Goal: Information Seeking & Learning: Learn about a topic

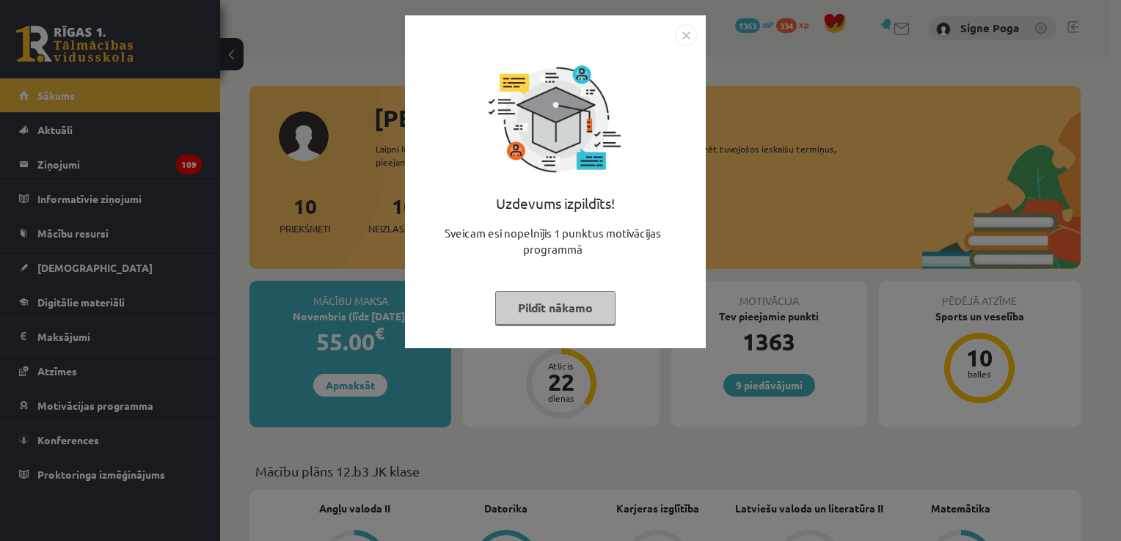
click at [688, 45] on img "Close" at bounding box center [686, 35] width 22 height 22
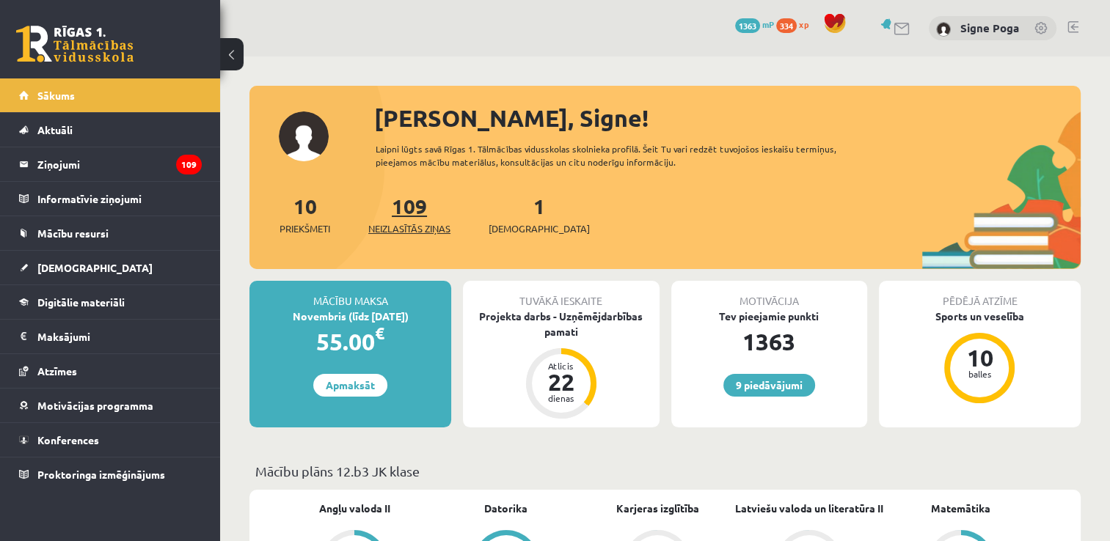
click at [418, 216] on link "109 Neizlasītās ziņas" at bounding box center [409, 214] width 82 height 43
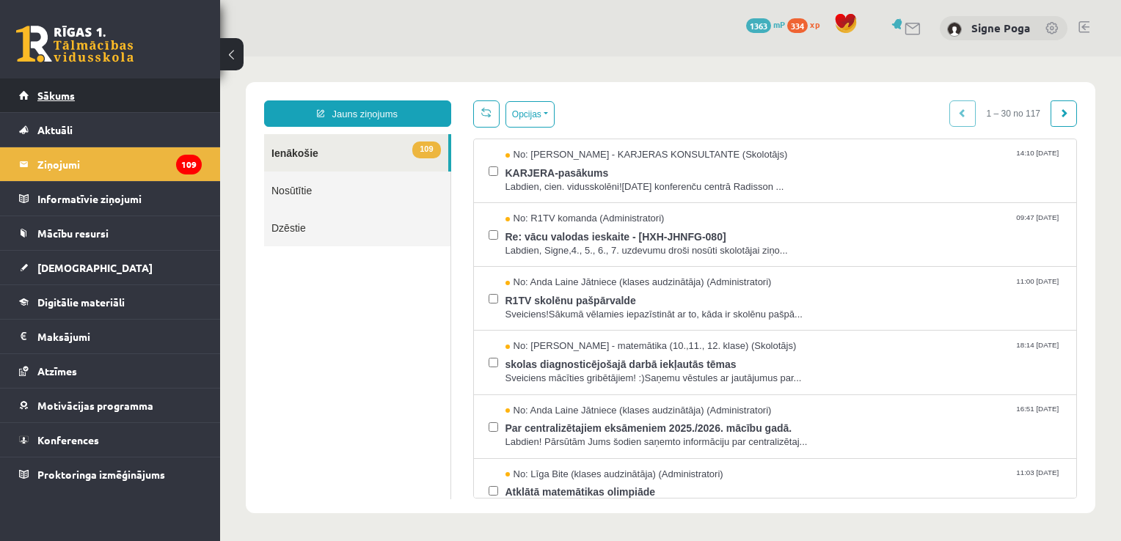
click at [138, 107] on link "Sākums" at bounding box center [110, 96] width 183 height 34
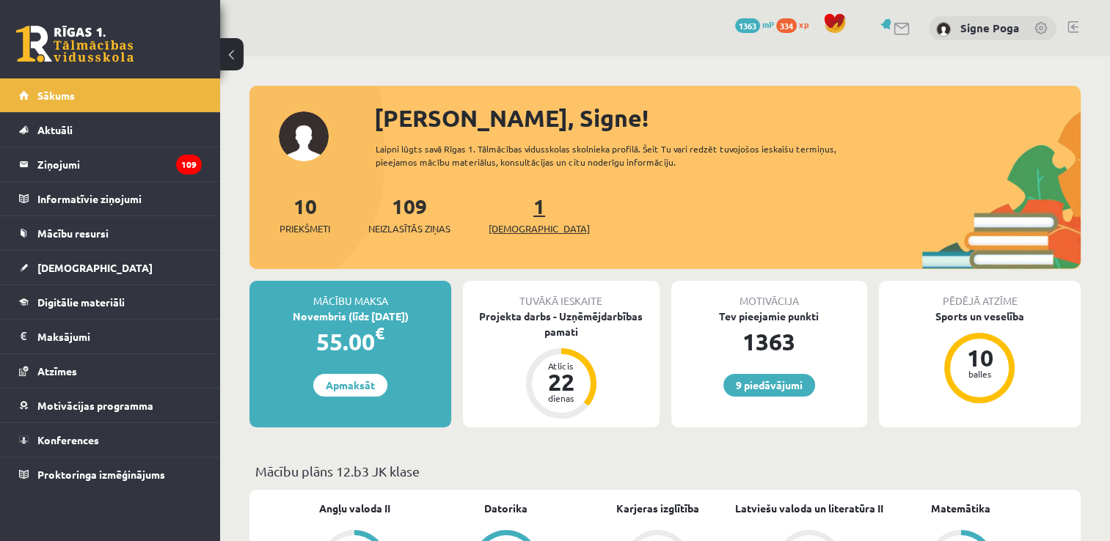
click at [519, 229] on span "[DEMOGRAPHIC_DATA]" at bounding box center [539, 229] width 101 height 15
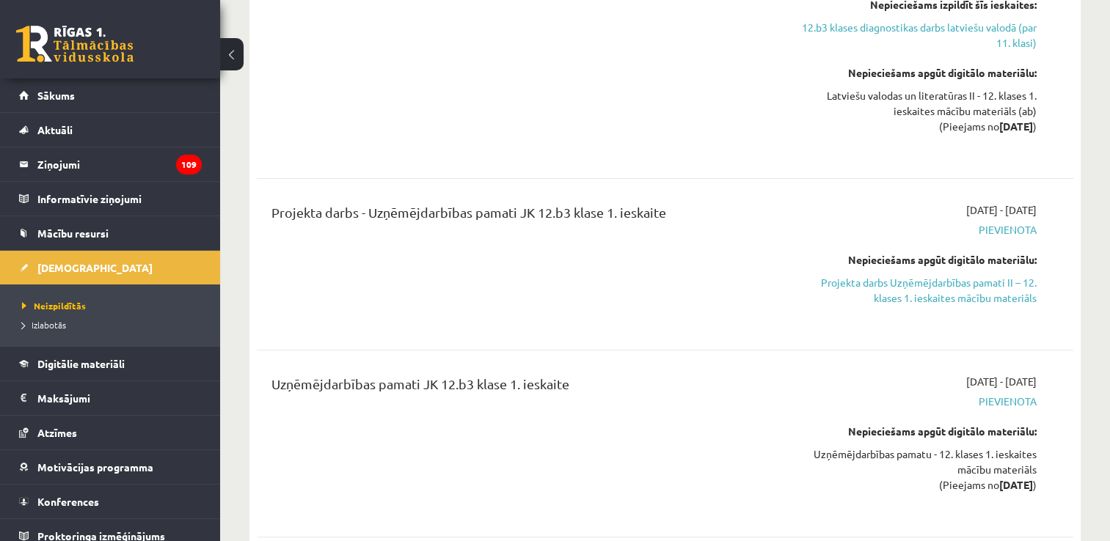
scroll to position [434, 0]
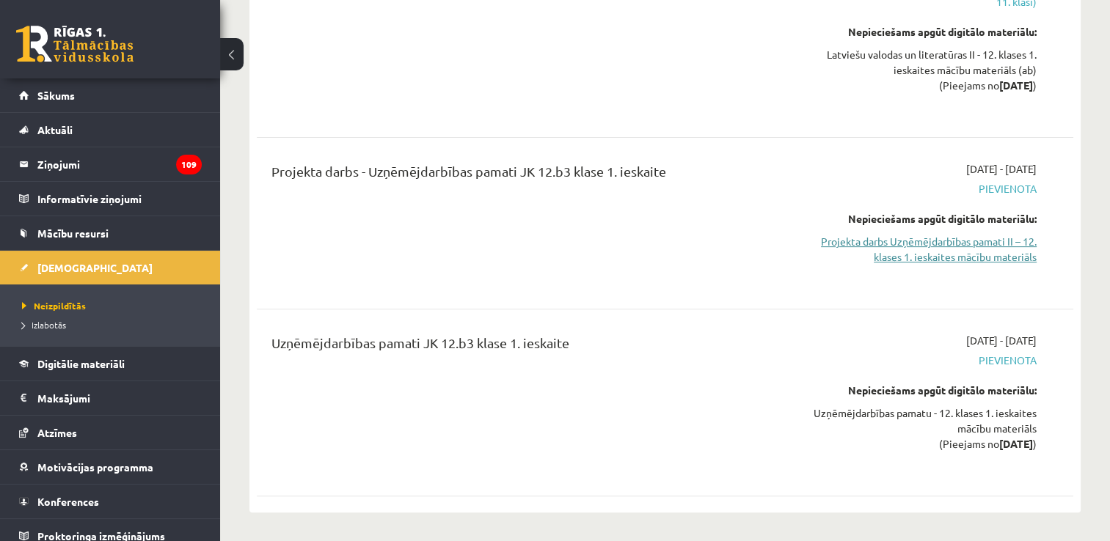
click at [930, 234] on link "Projekta darbs Uzņēmējdarbības pamati II – 12. klases 1. ieskaites mācību mater…" at bounding box center [916, 249] width 241 height 31
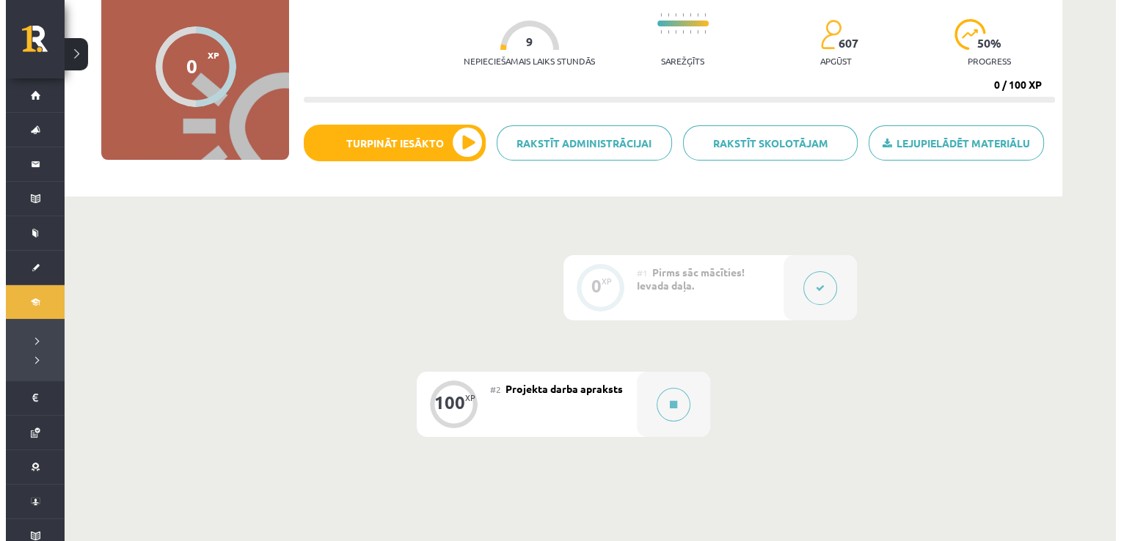
scroll to position [153, 0]
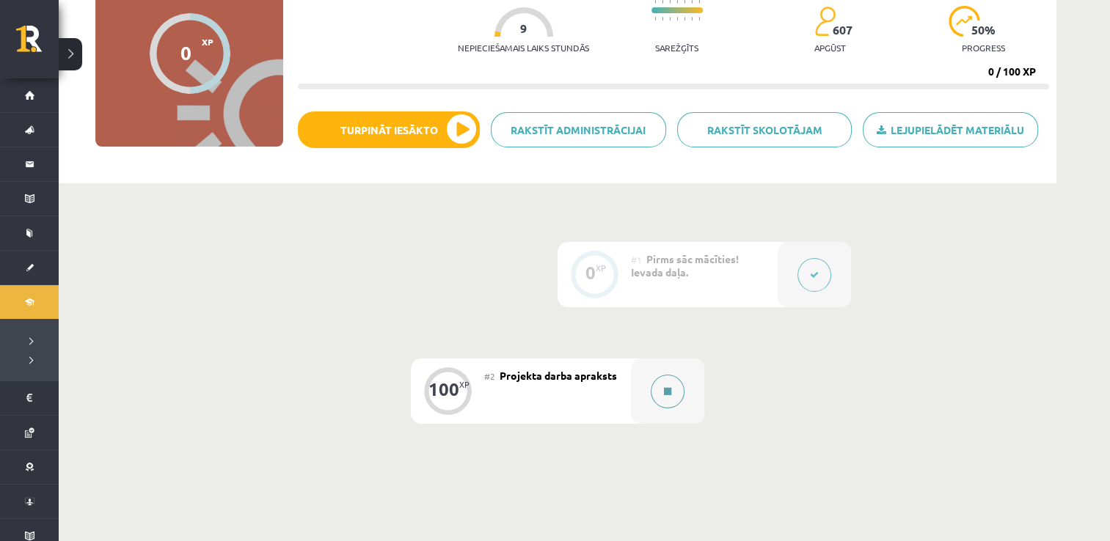
click at [663, 397] on button at bounding box center [668, 392] width 34 height 34
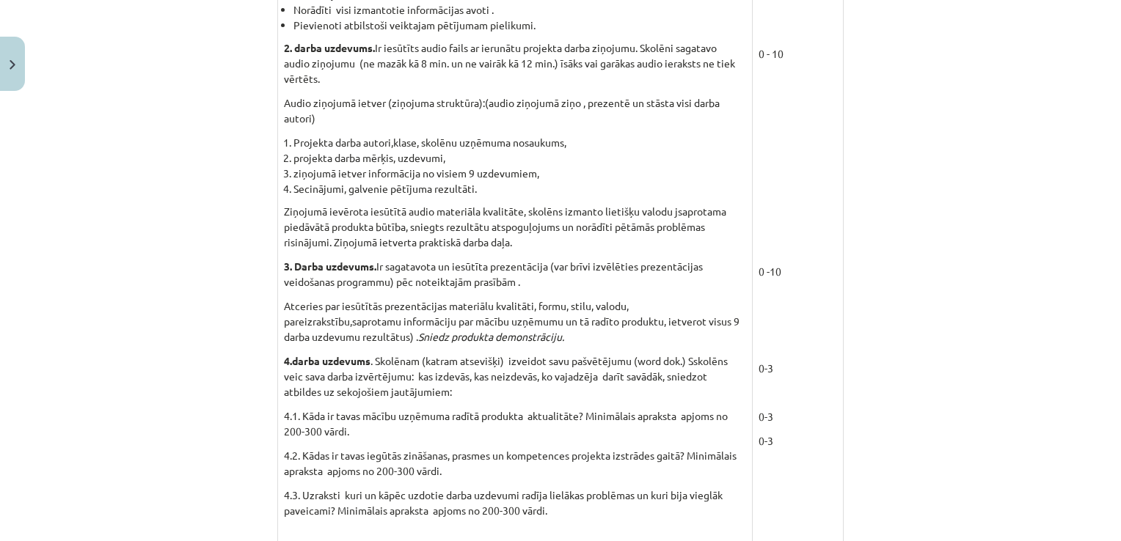
scroll to position [1371, 0]
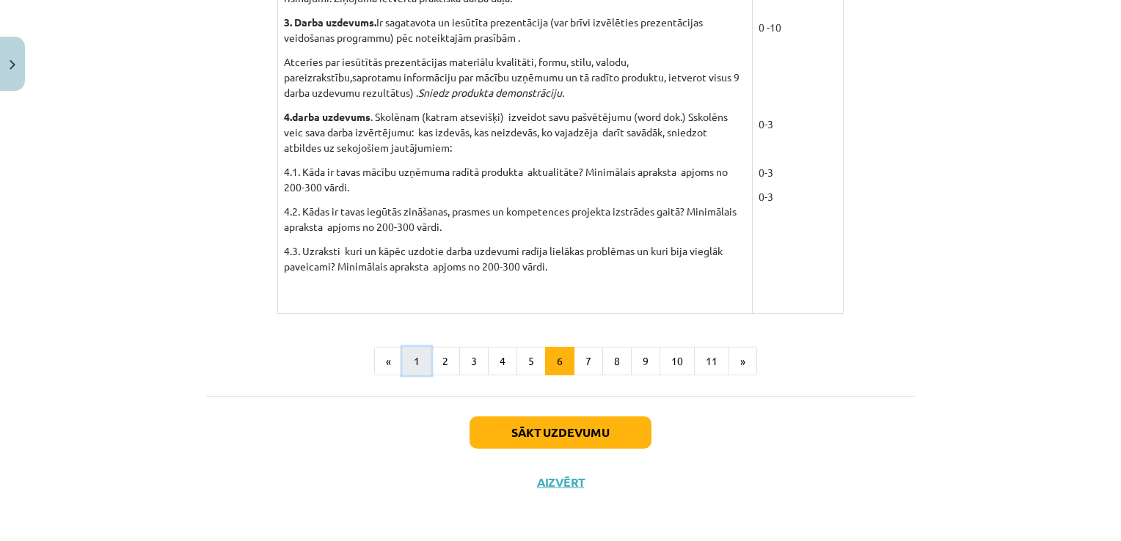
click at [411, 353] on button "1" at bounding box center [416, 361] width 29 height 29
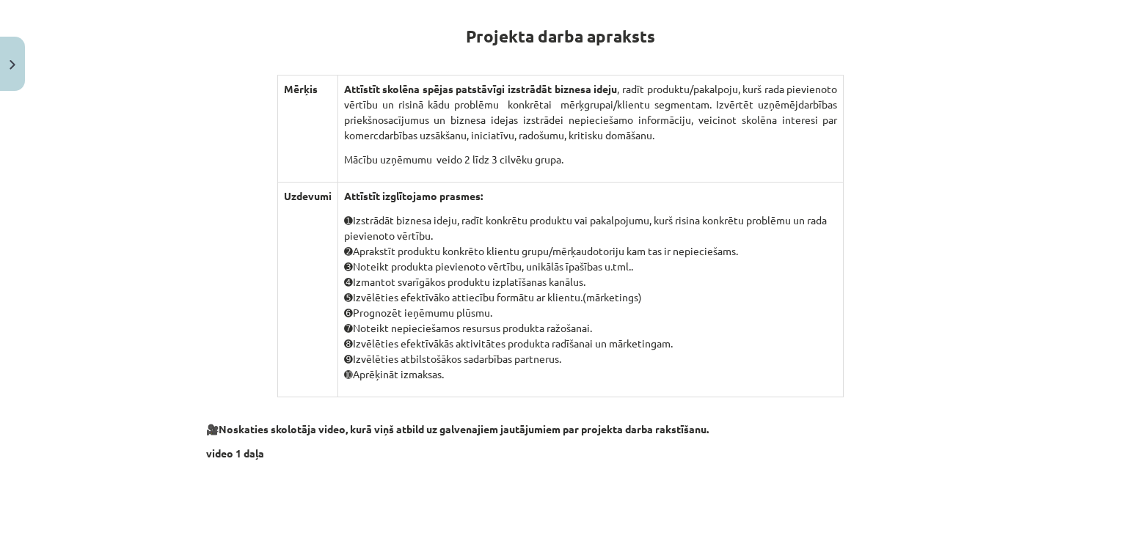
scroll to position [262, 0]
drag, startPoint x: 456, startPoint y: 26, endPoint x: 638, endPoint y: 357, distance: 377.3
click at [1060, 111] on div "Mācību tēma: Projekta darbs uzņēmējdarbības pamati ii – 12. klases 1. ieskaites…" at bounding box center [560, 270] width 1121 height 541
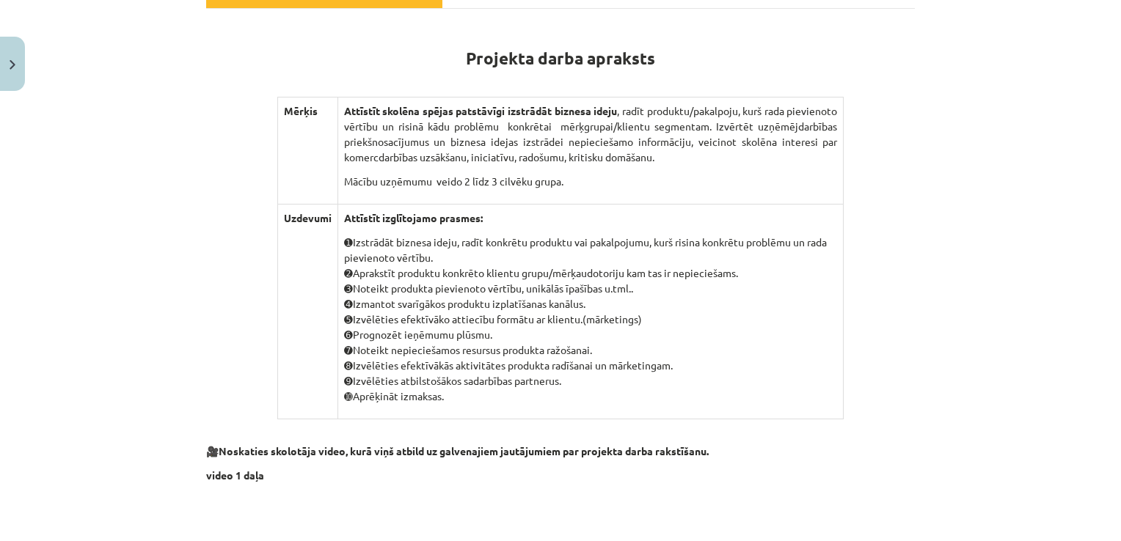
scroll to position [243, 0]
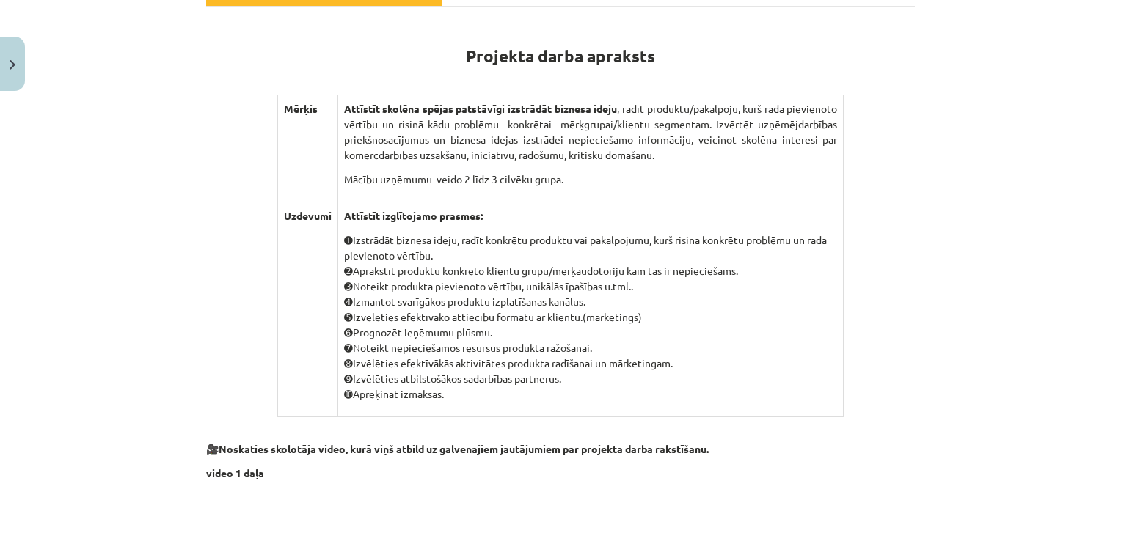
drag, startPoint x: 453, startPoint y: 55, endPoint x: 606, endPoint y: 395, distance: 372.4
copy div "Loremips dolor sitametc Adipis Elitsedd eiusmod tempor incididunt utlaboree dol…"
click at [1010, 259] on div "Mācību tēma: Projekta darbs uzņēmējdarbības pamati ii – 12. klases 1. ieskaites…" at bounding box center [560, 270] width 1121 height 541
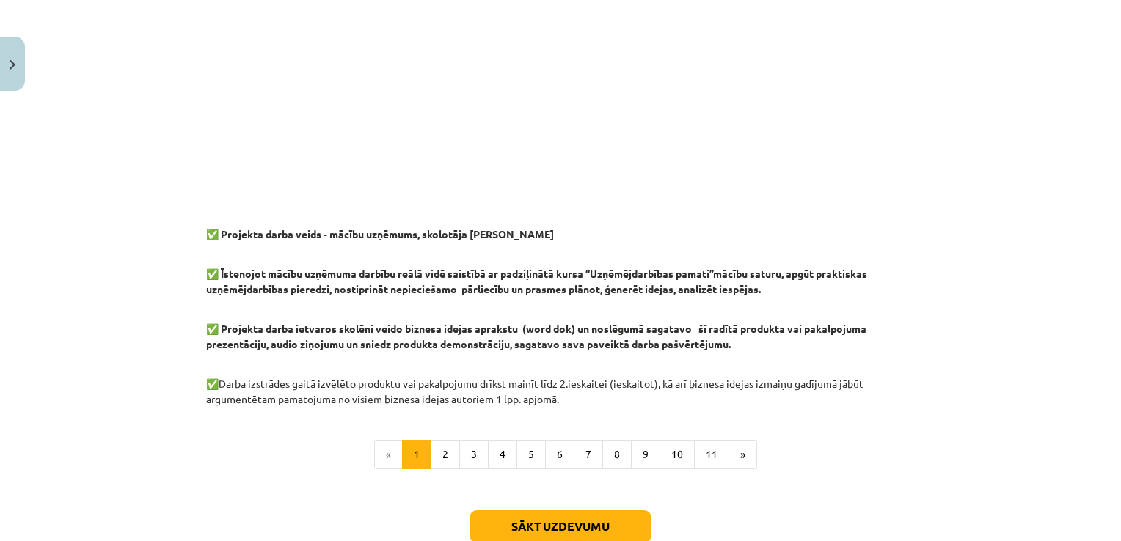
scroll to position [1162, 0]
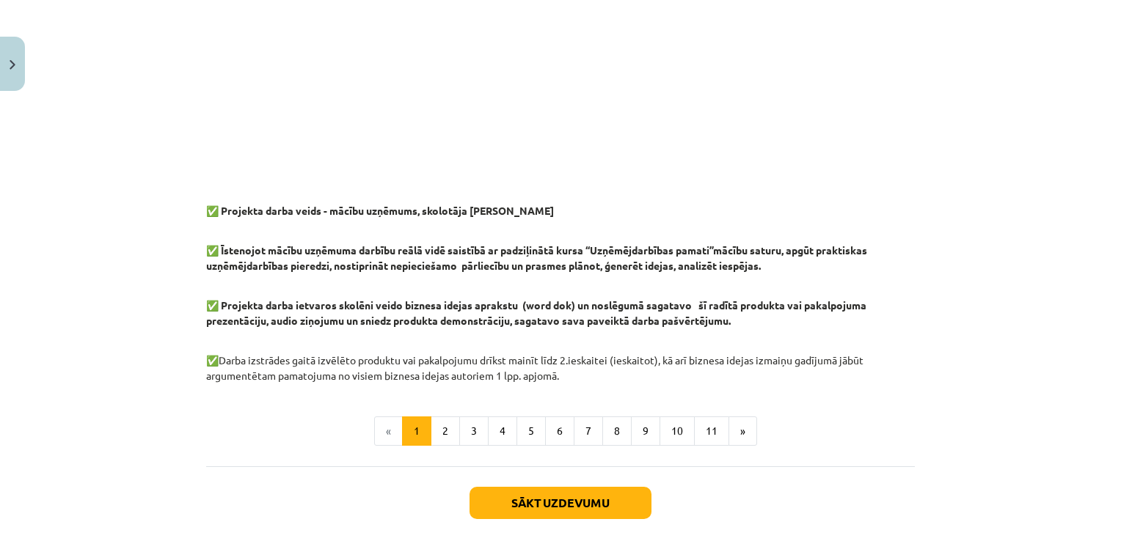
drag, startPoint x: 185, startPoint y: 210, endPoint x: 574, endPoint y: 376, distance: 422.8
click at [574, 376] on div "Mācību tēma: Projekta darbs uzņēmējdarbības pamati ii – 12. klases 1. ieskaites…" at bounding box center [560, 270] width 1121 height 541
copy div "✅ Projekta darba veids - mācību uzņēmums, skolotāja [PERSON_NAME] ✅ Īstenojot m…"
click at [828, 428] on ul "« 1 2 3 4 5 6 7 8 9 10 11 »" at bounding box center [560, 431] width 709 height 29
click at [448, 440] on button "2" at bounding box center [445, 431] width 29 height 29
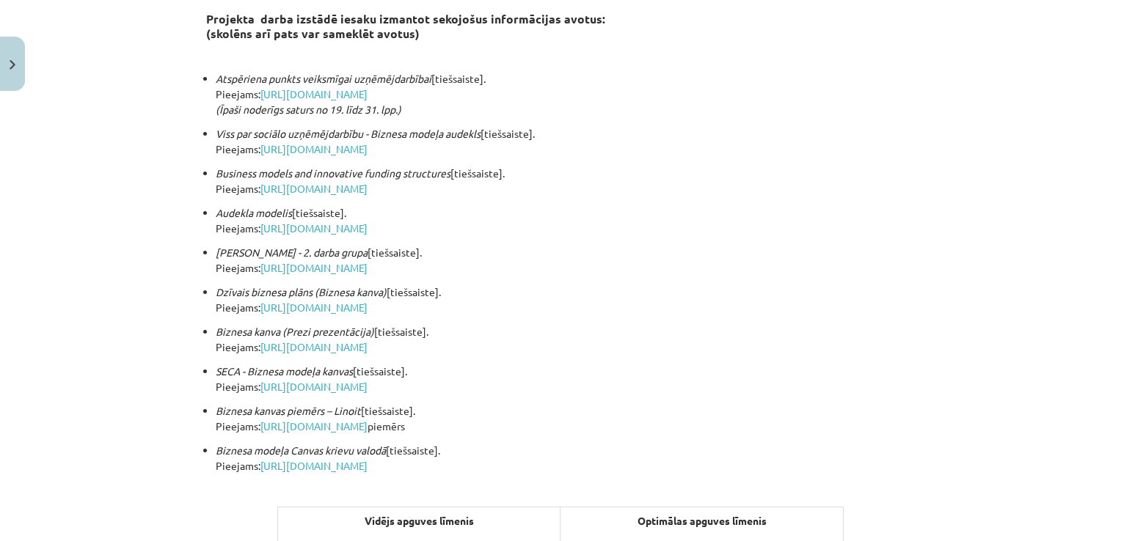
scroll to position [580, 0]
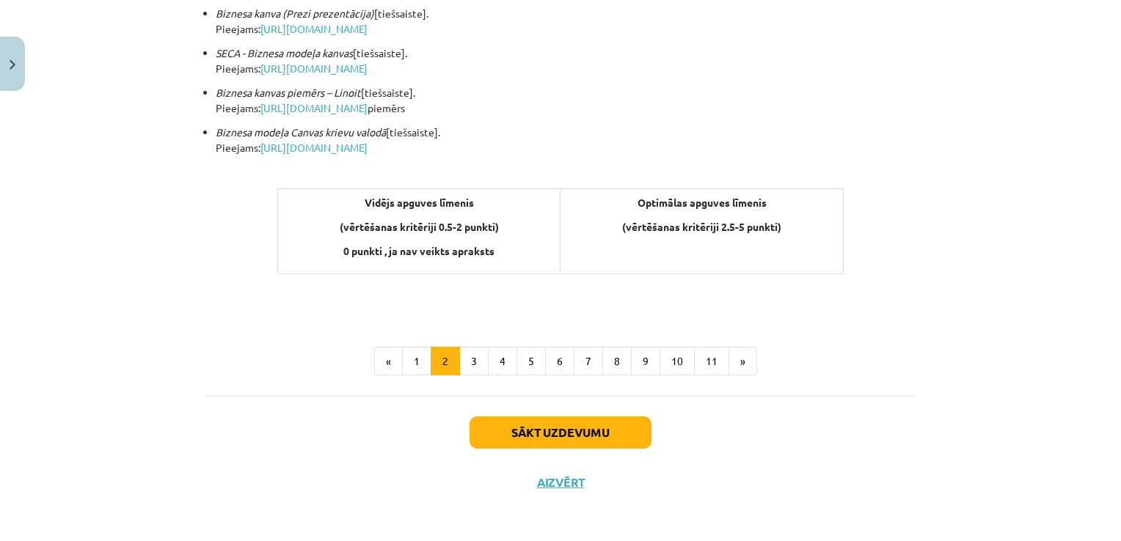
drag, startPoint x: 198, startPoint y: 13, endPoint x: 819, endPoint y: 230, distance: 657.6
click at [819, 230] on div "100 XP Saņemsi Sarežģīts 607 pilda Apraksts Uzdevums Palīdzība Projekta darba i…" at bounding box center [560, 12] width 726 height 991
copy div "Loremips dolor sitamet consec adipisci elitseddo eiusmodtempo incidi: (utlabor …"
click at [222, 355] on ul "« 1 2 3 4 5 6 7 8 9 10 11 »" at bounding box center [560, 361] width 709 height 29
click at [477, 364] on button "3" at bounding box center [473, 361] width 29 height 29
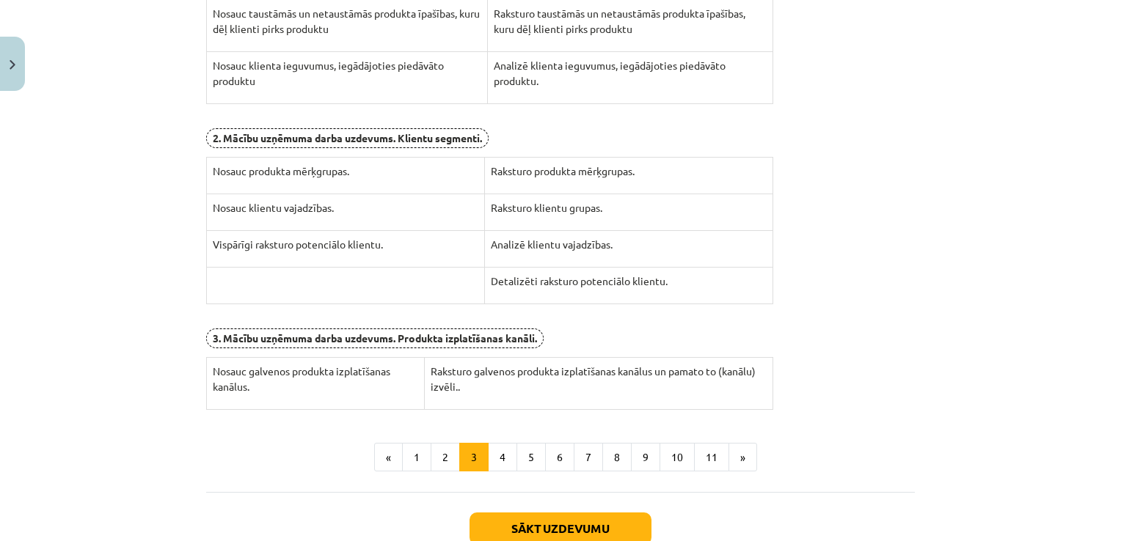
scroll to position [528, 0]
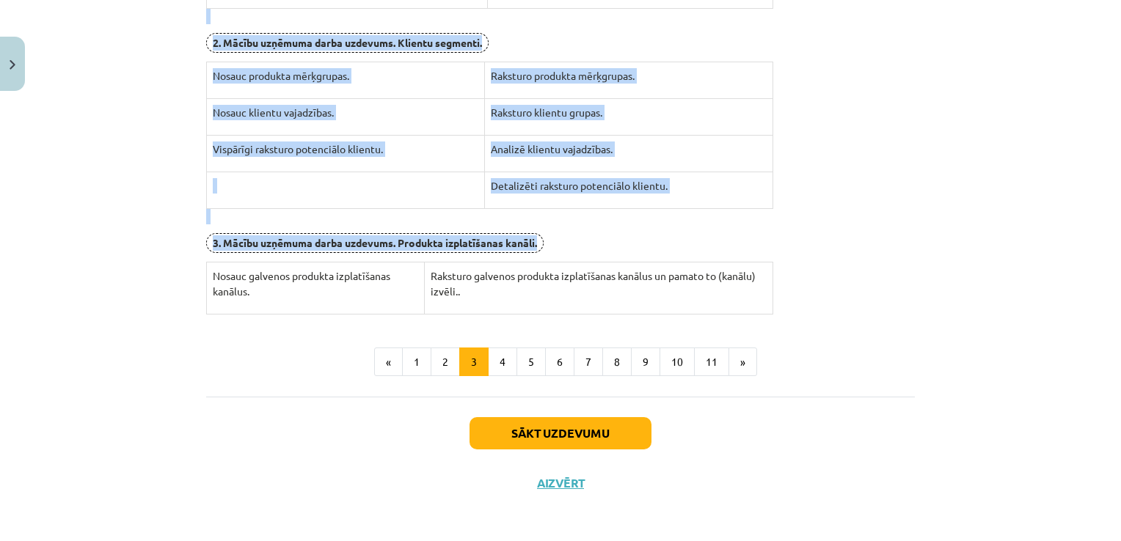
drag, startPoint x: 475, startPoint y: 26, endPoint x: 770, endPoint y: 290, distance: 395.5
click at [770, 290] on div "Darba plāns 1. ieskaitei 1.ieskaites laikā jāpaveic un jāiesniedz 1.-3. uzdevum…" at bounding box center [560, 24] width 709 height 580
copy div "Darba plāns 1. ieskaitei 1.ieskaites laikā jāpaveic un jāiesniedz 1.-3. uzdevum…"
click at [109, 257] on div "Mācību tēma: Projekta darbs uzņēmējdarbības pamati ii – 12. klases 1. ieskaites…" at bounding box center [560, 270] width 1121 height 541
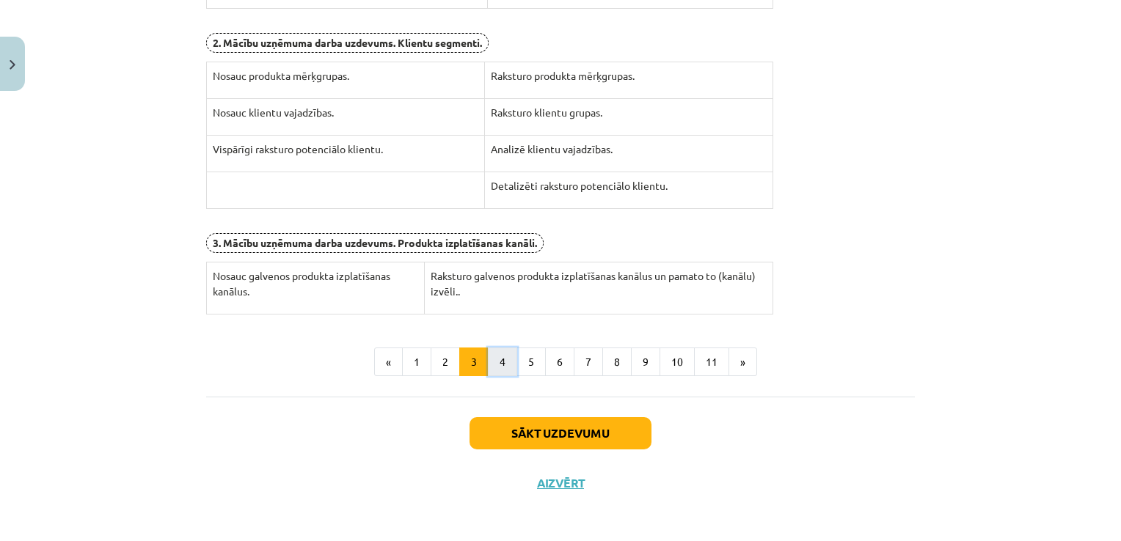
click at [496, 362] on button "4" at bounding box center [502, 362] width 29 height 29
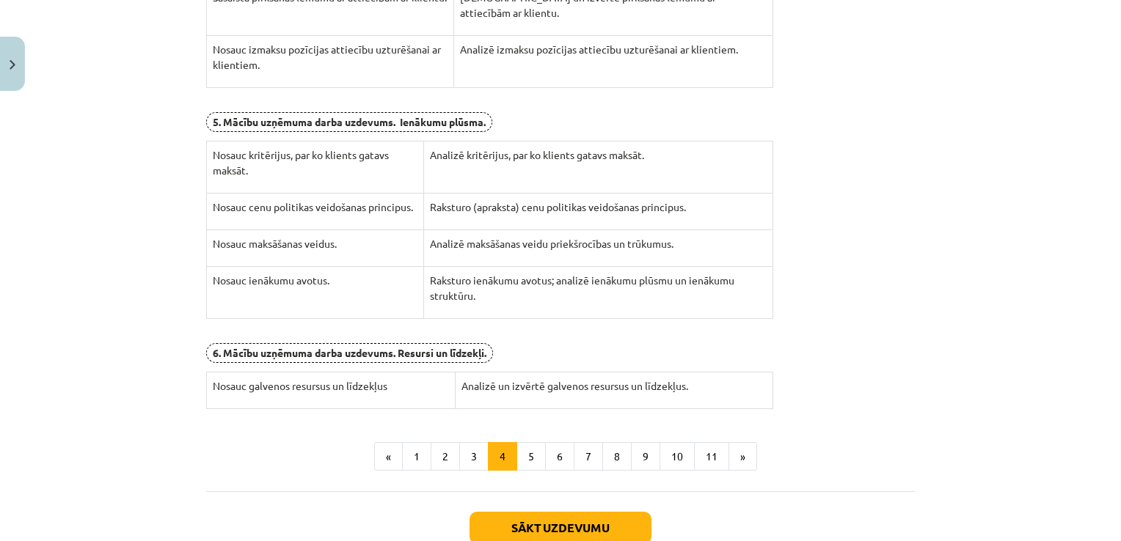
scroll to position [575, 0]
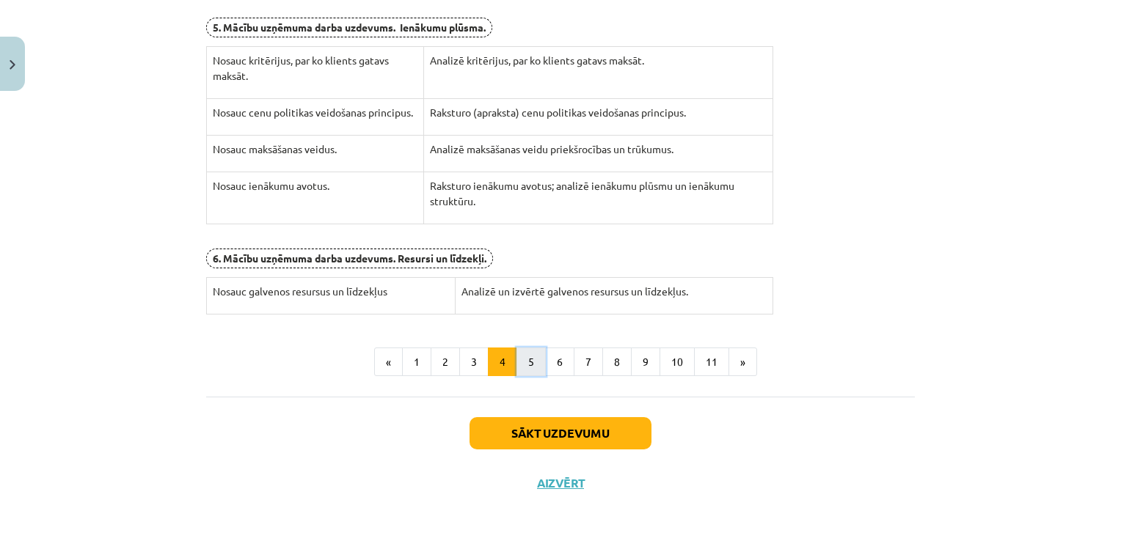
click at [531, 360] on button "5" at bounding box center [531, 362] width 29 height 29
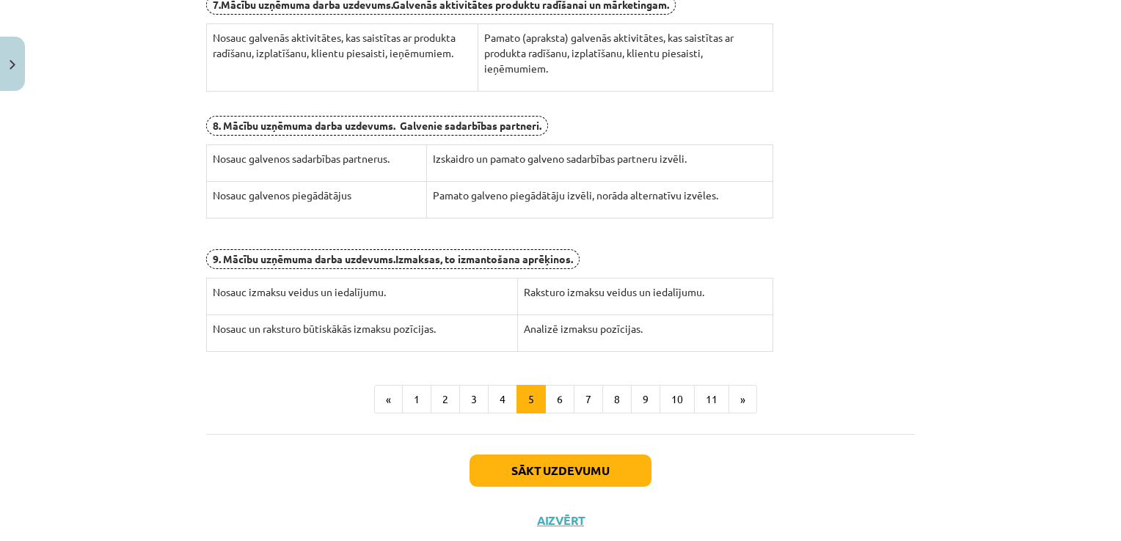
scroll to position [419, 0]
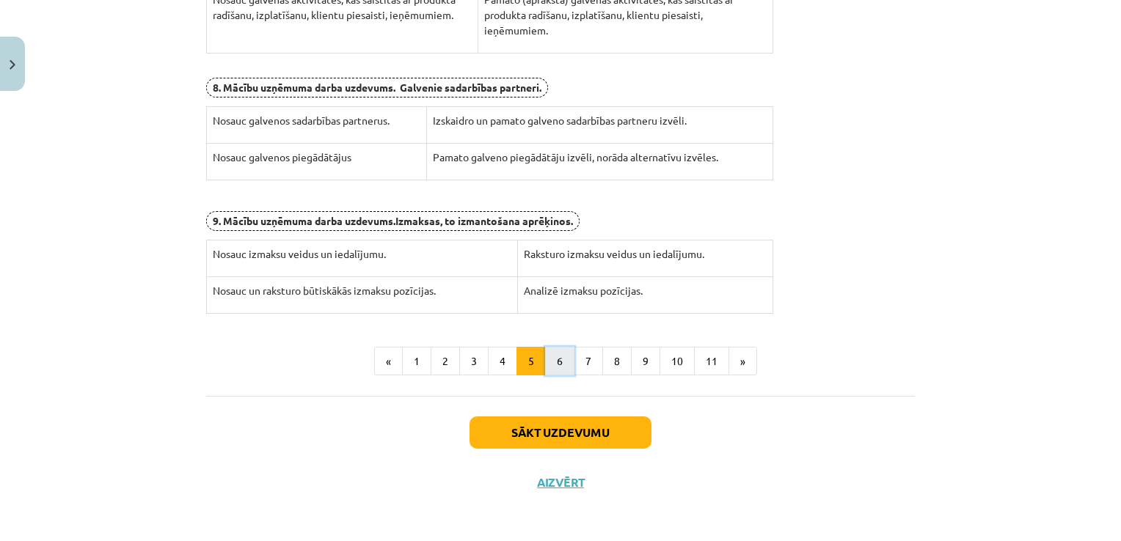
click at [557, 369] on button "6" at bounding box center [559, 361] width 29 height 29
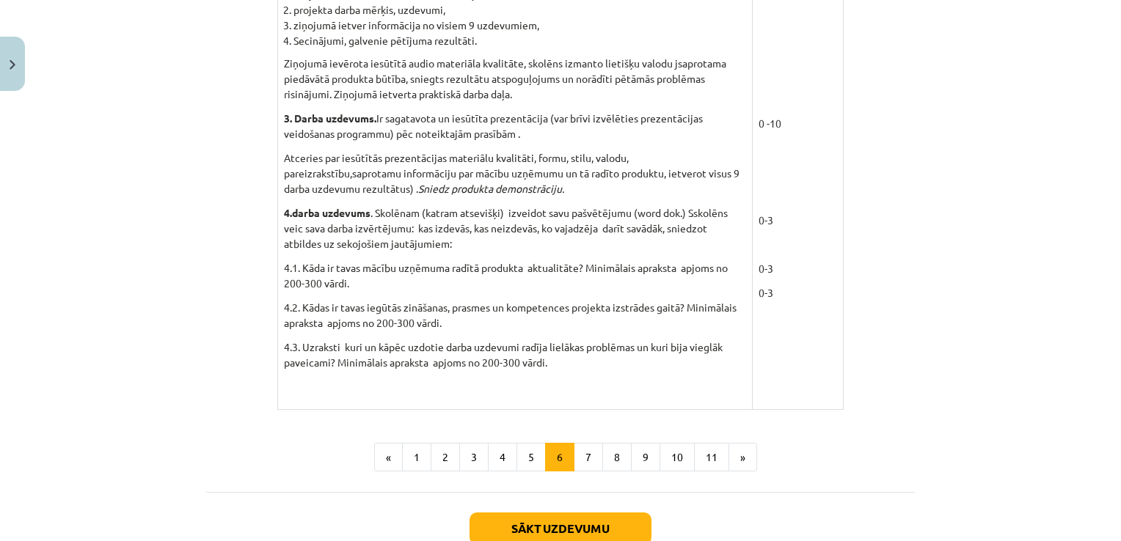
scroll to position [1294, 0]
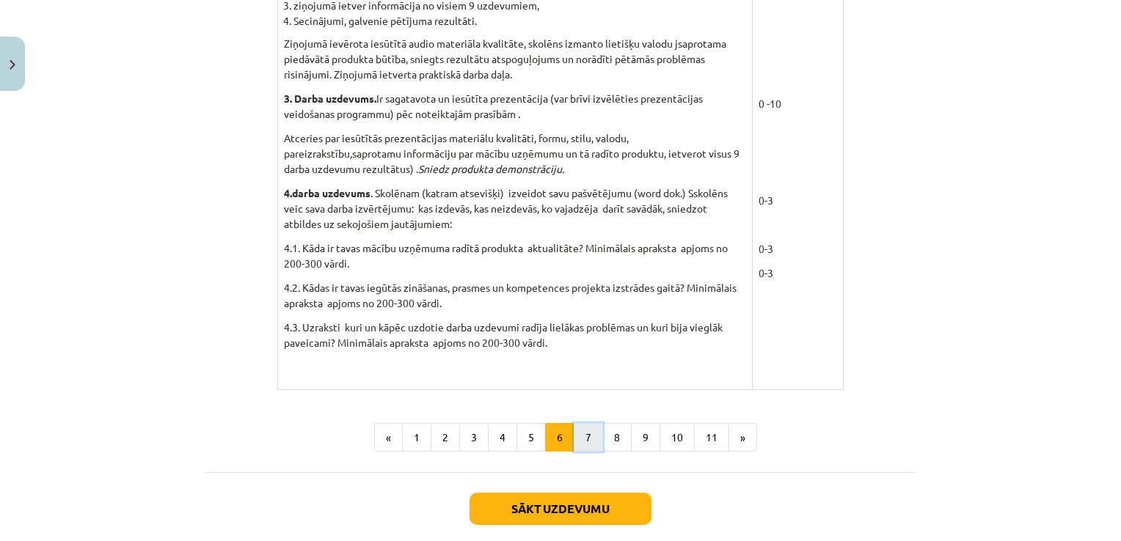
click at [581, 440] on button "7" at bounding box center [588, 437] width 29 height 29
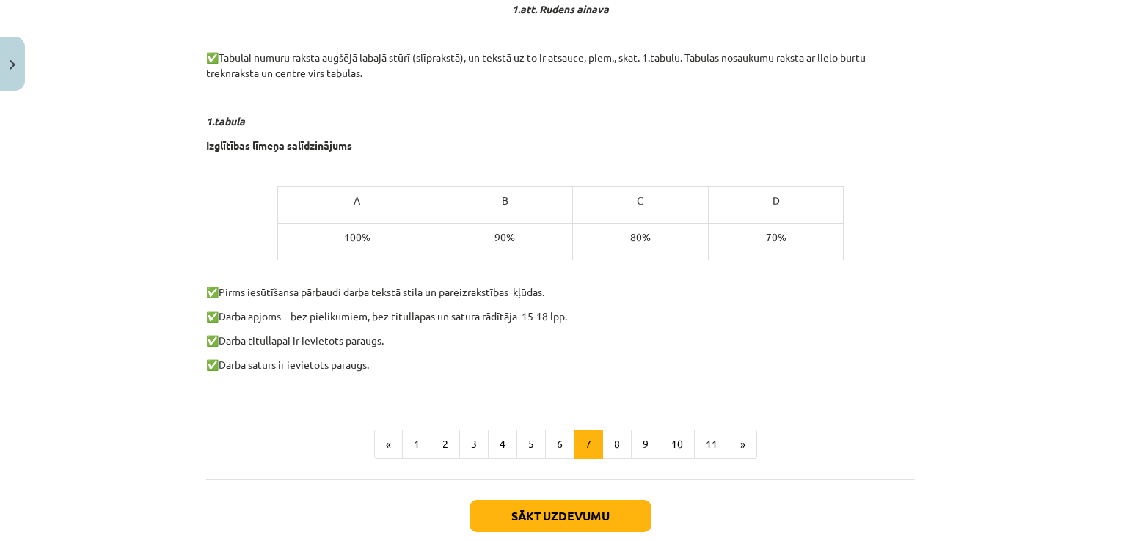
scroll to position [826, 0]
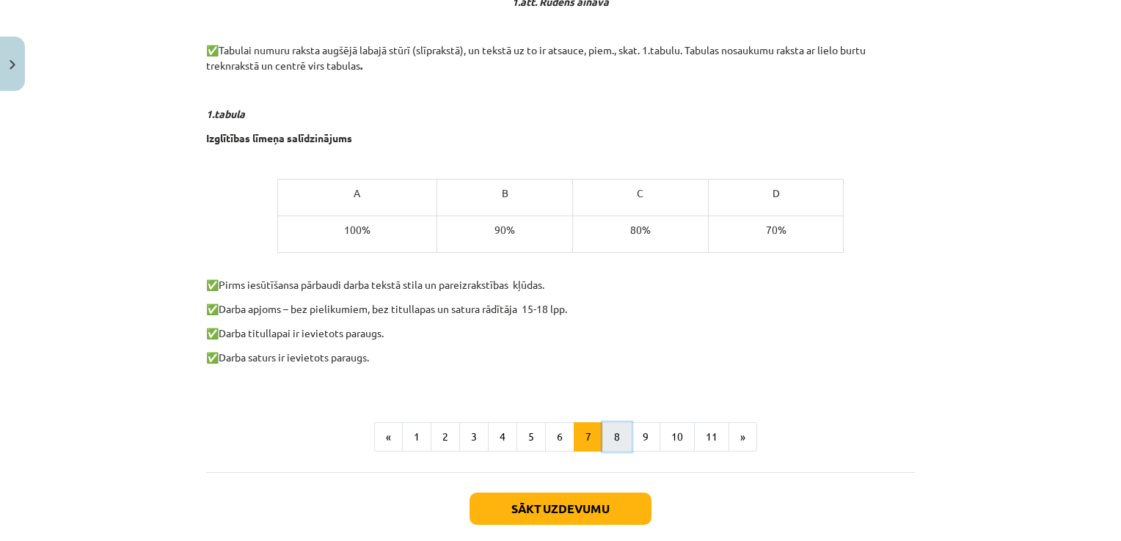
click at [614, 442] on button "8" at bounding box center [616, 437] width 29 height 29
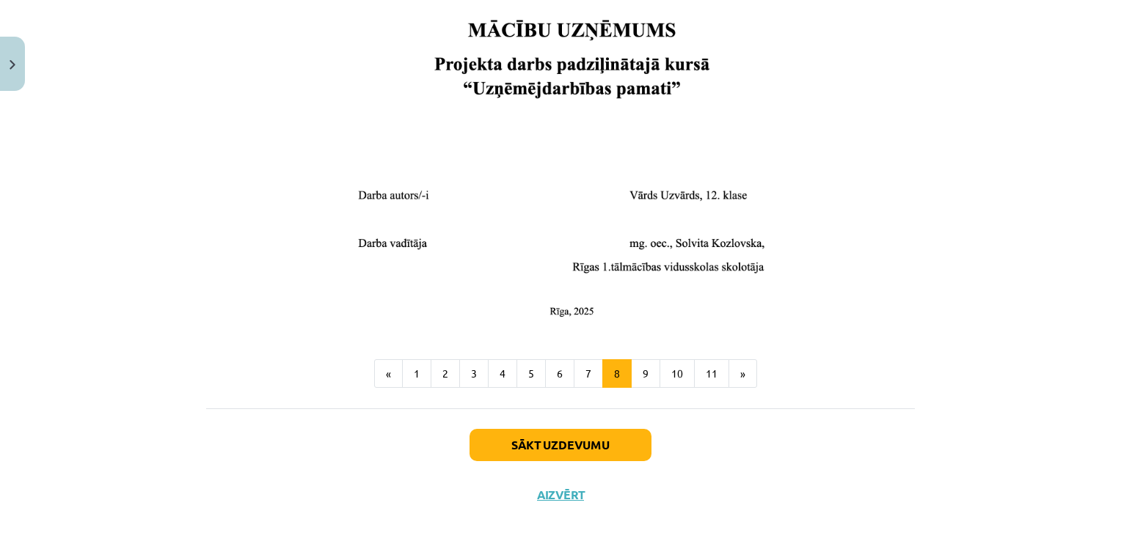
scroll to position [596, 0]
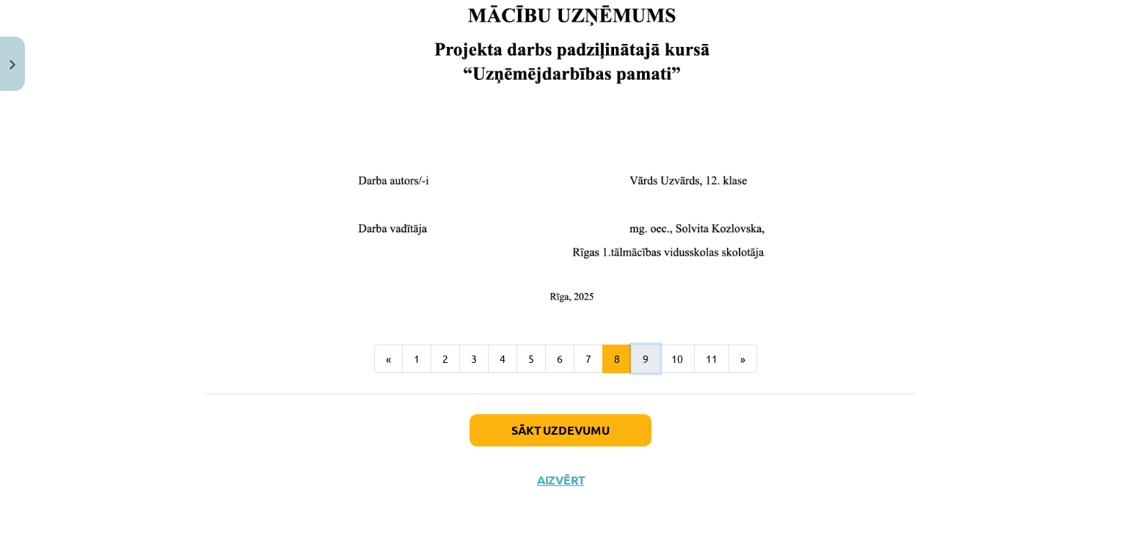
click at [646, 354] on button "9" at bounding box center [645, 359] width 29 height 29
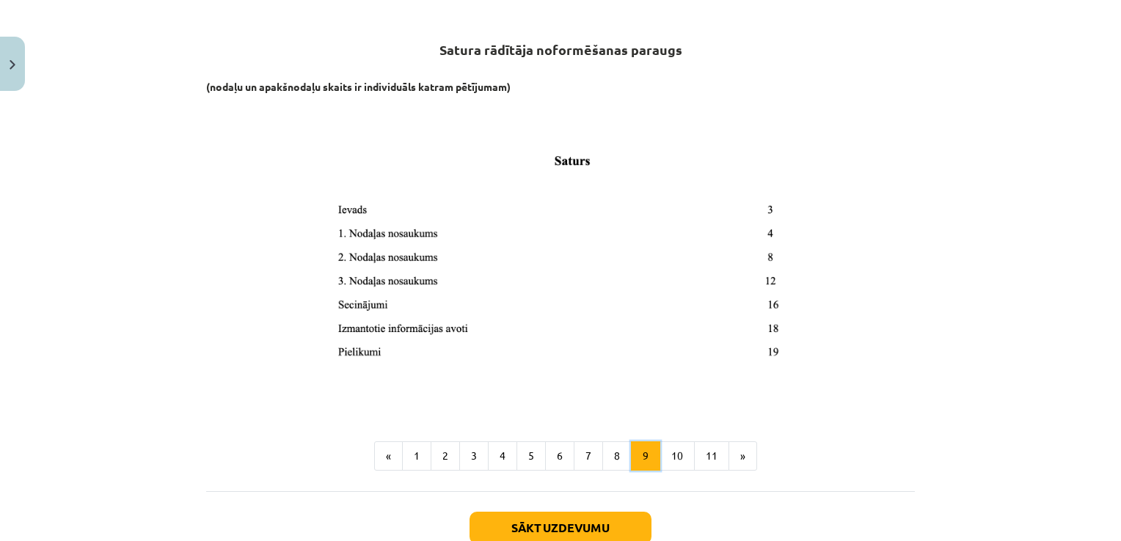
scroll to position [262, 0]
click at [667, 454] on button "10" at bounding box center [677, 457] width 35 height 29
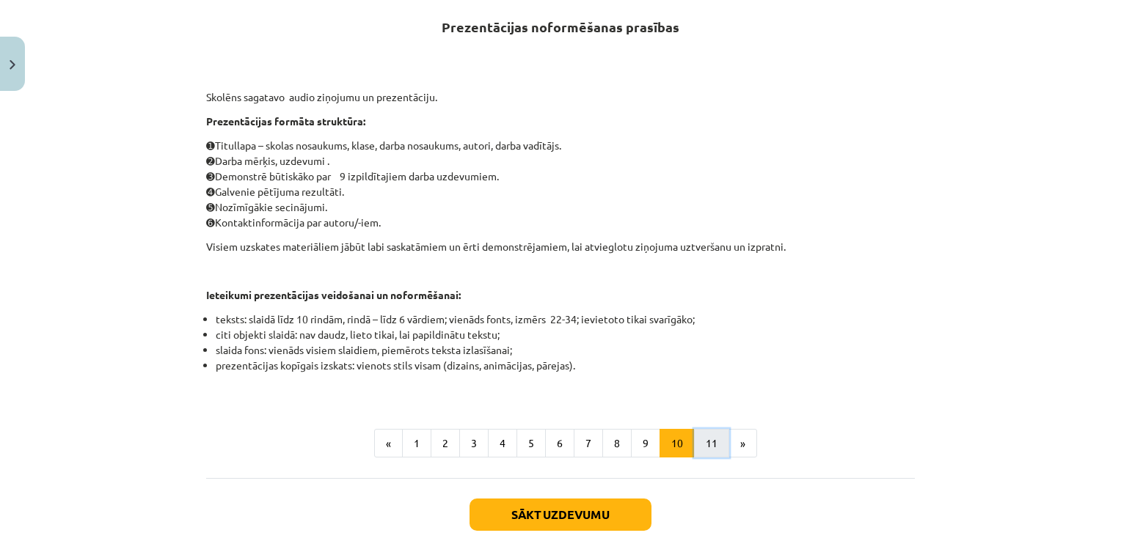
click at [701, 451] on button "11" at bounding box center [711, 443] width 35 height 29
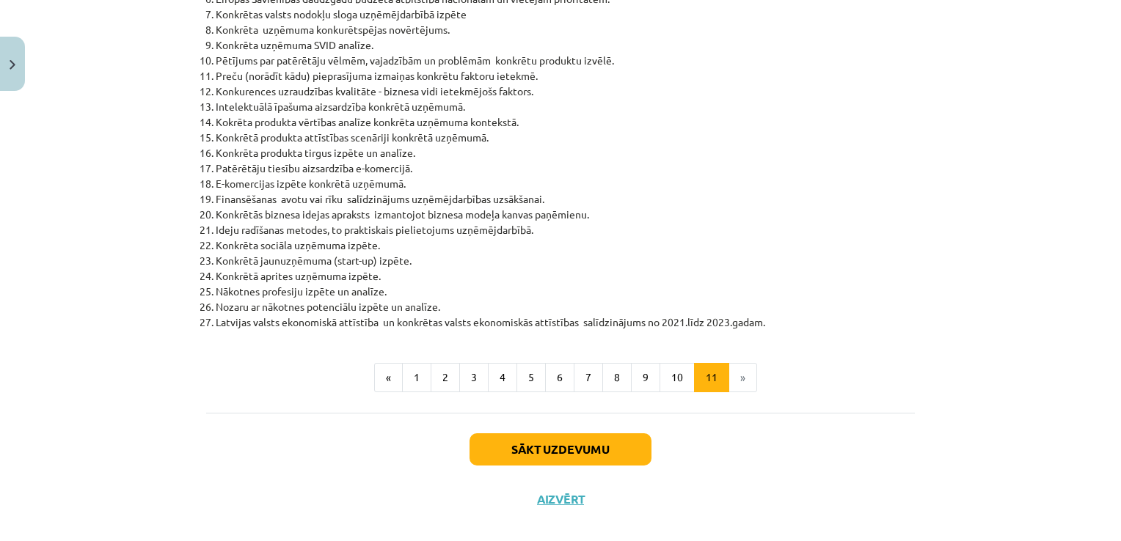
scroll to position [671, 0]
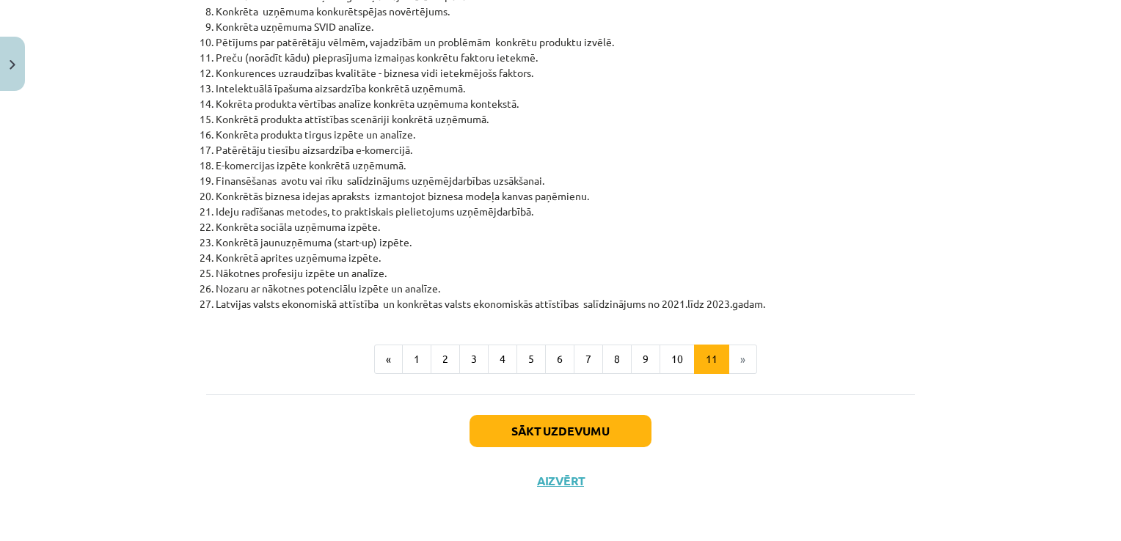
drag, startPoint x: 422, startPoint y: 54, endPoint x: 766, endPoint y: 299, distance: 422.0
copy div "Loremips dolor sitam - consectetur adipi. Elitseddoei tempo incidi utlabore 289…"
click at [135, 139] on div "Mācību tēma: Projekta darbs uzņēmējdarbības pamati ii – 12. klases 1. ieskaites…" at bounding box center [560, 270] width 1121 height 541
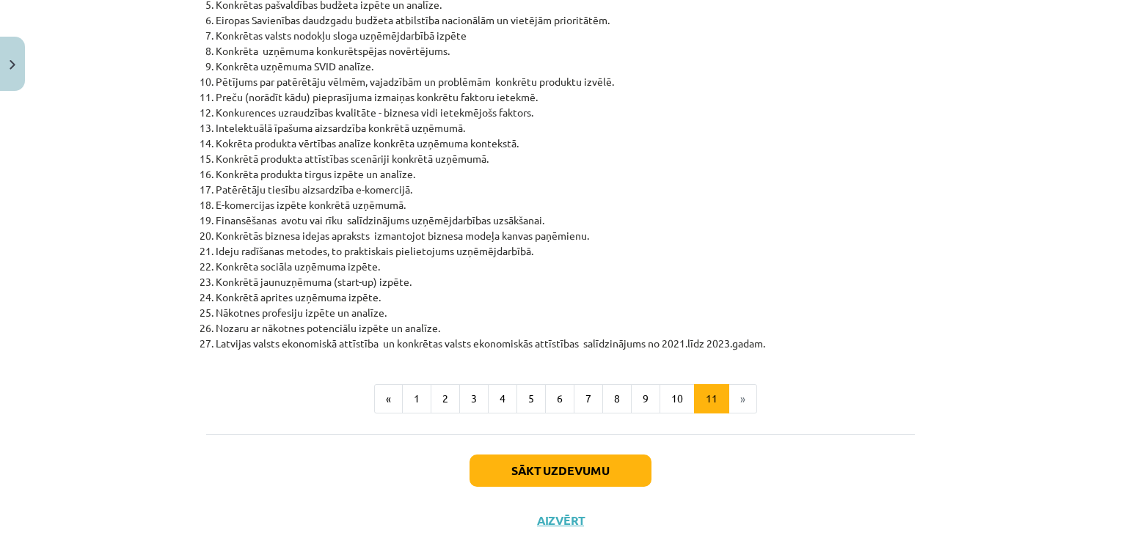
scroll to position [638, 0]
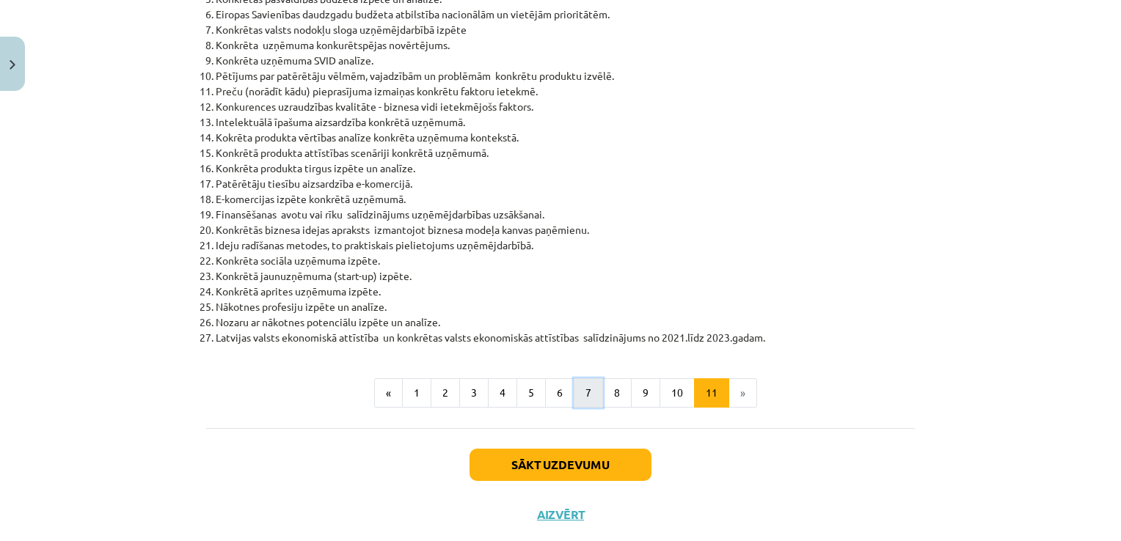
click at [581, 393] on button "7" at bounding box center [588, 393] width 29 height 29
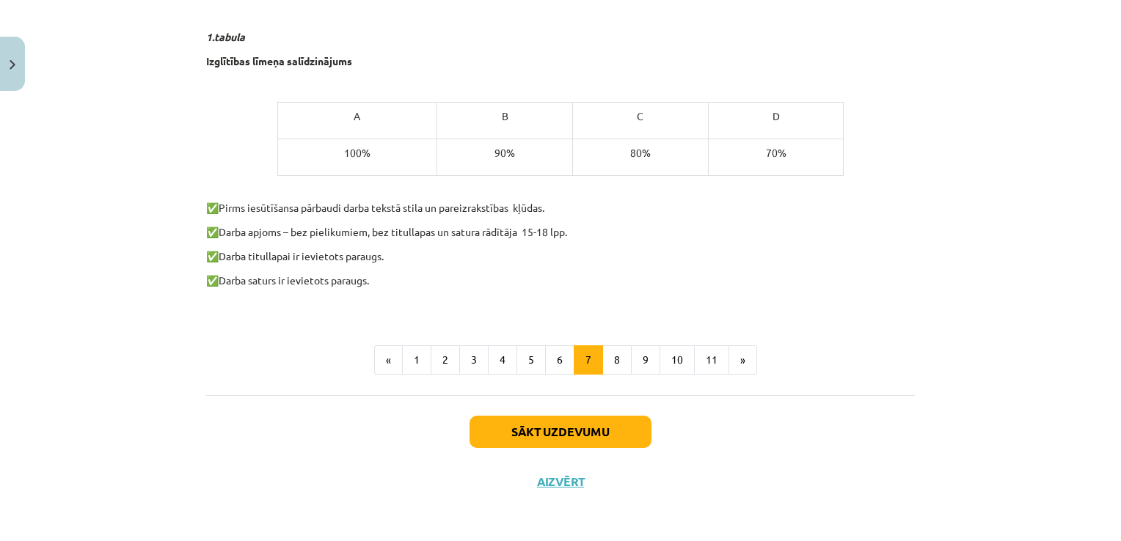
scroll to position [904, 0]
click at [491, 362] on button "4" at bounding box center [502, 359] width 29 height 29
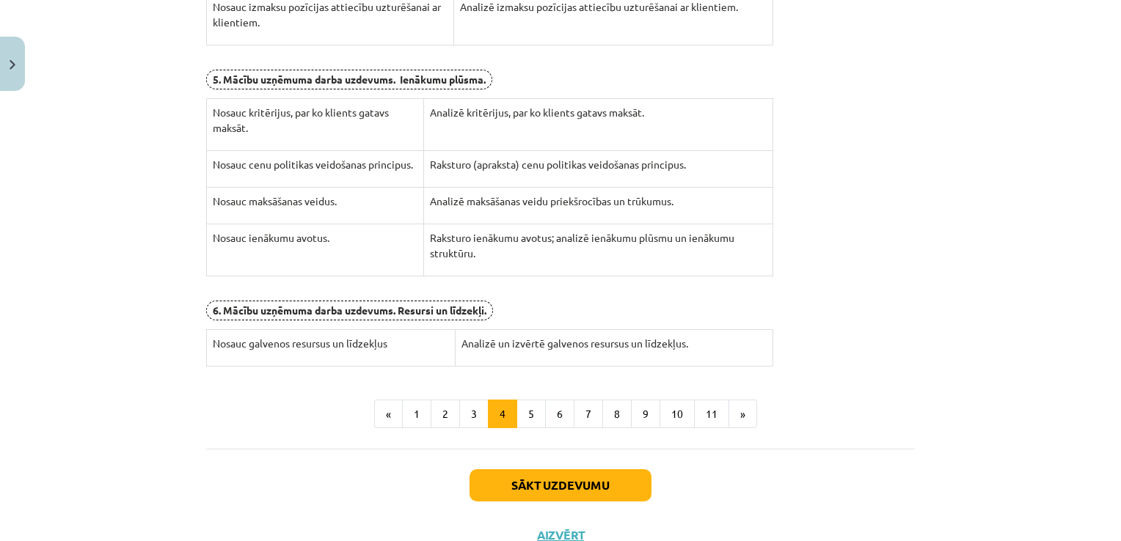
scroll to position [575, 0]
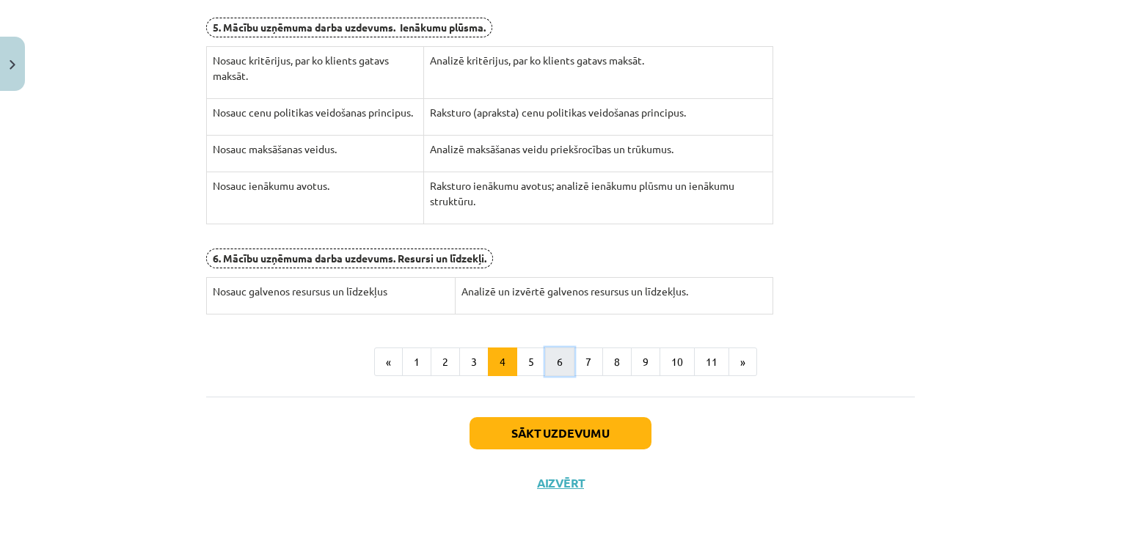
click at [558, 366] on button "6" at bounding box center [559, 362] width 29 height 29
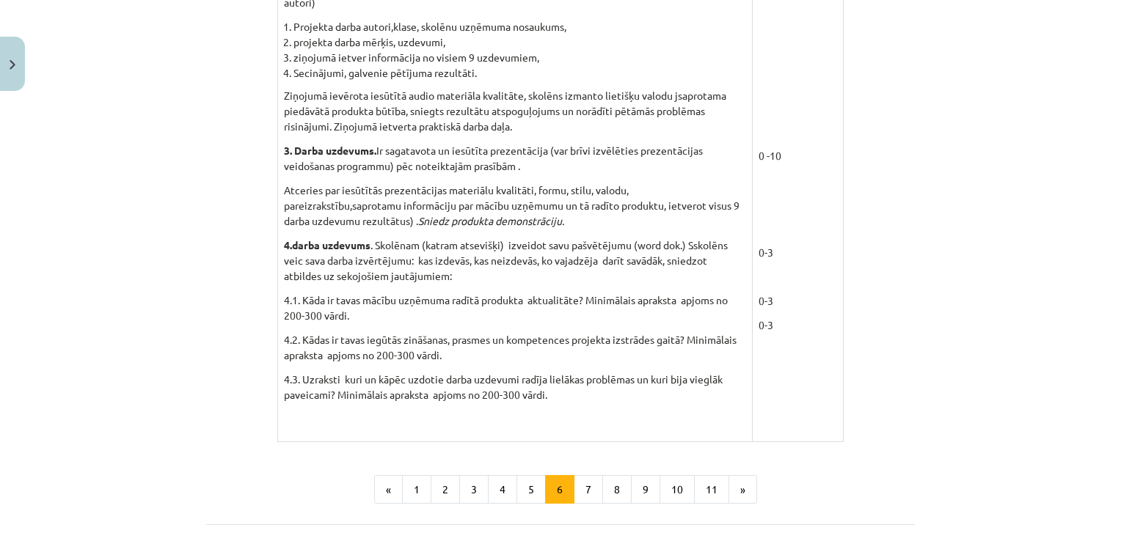
scroll to position [1244, 0]
click at [522, 492] on button "5" at bounding box center [531, 487] width 29 height 29
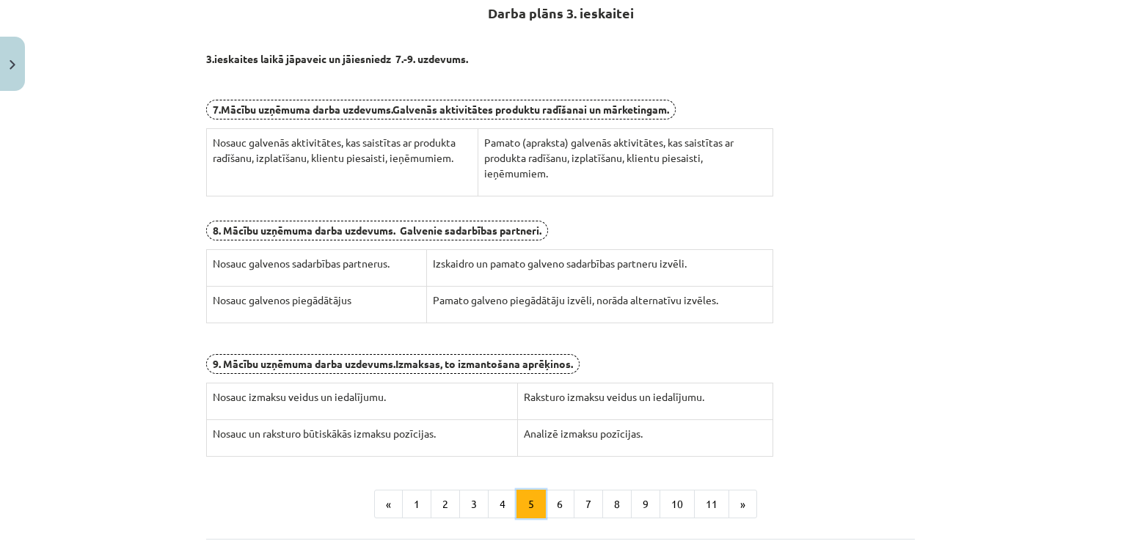
scroll to position [262, 0]
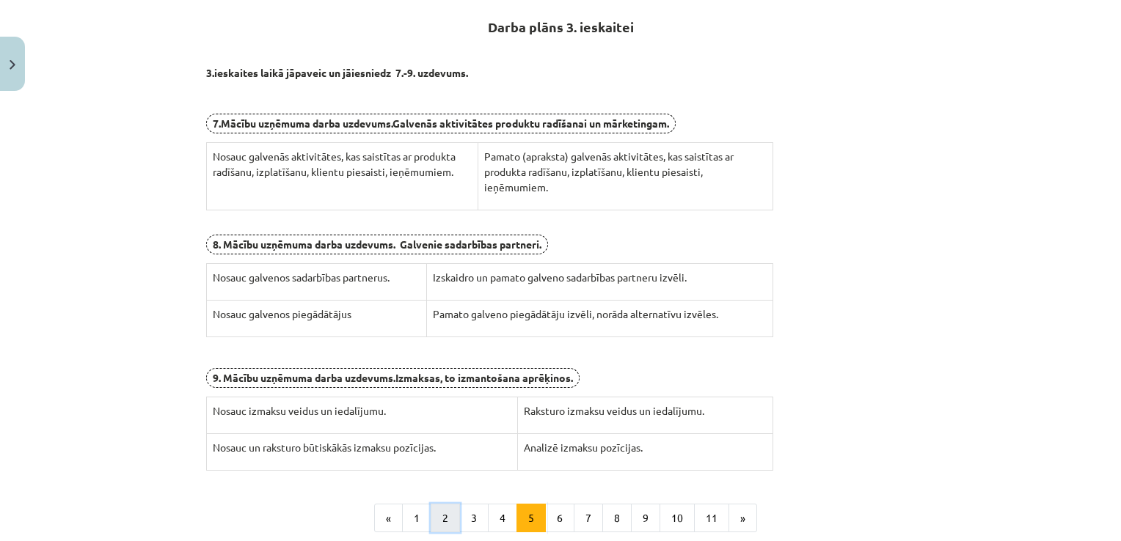
click at [446, 521] on button "2" at bounding box center [445, 518] width 29 height 29
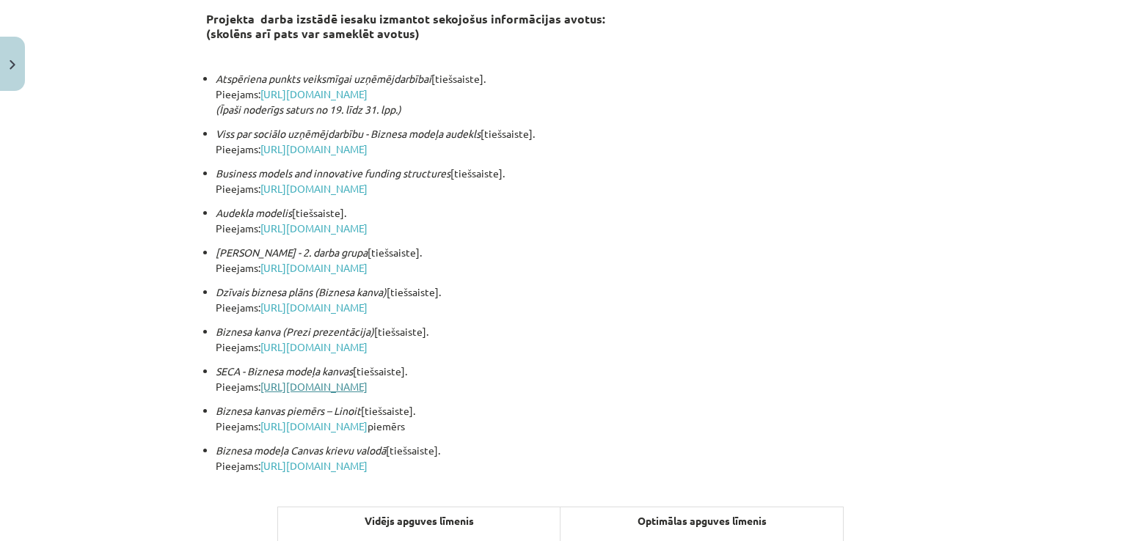
click at [344, 383] on link "[URL][DOMAIN_NAME]" at bounding box center [313, 386] width 107 height 13
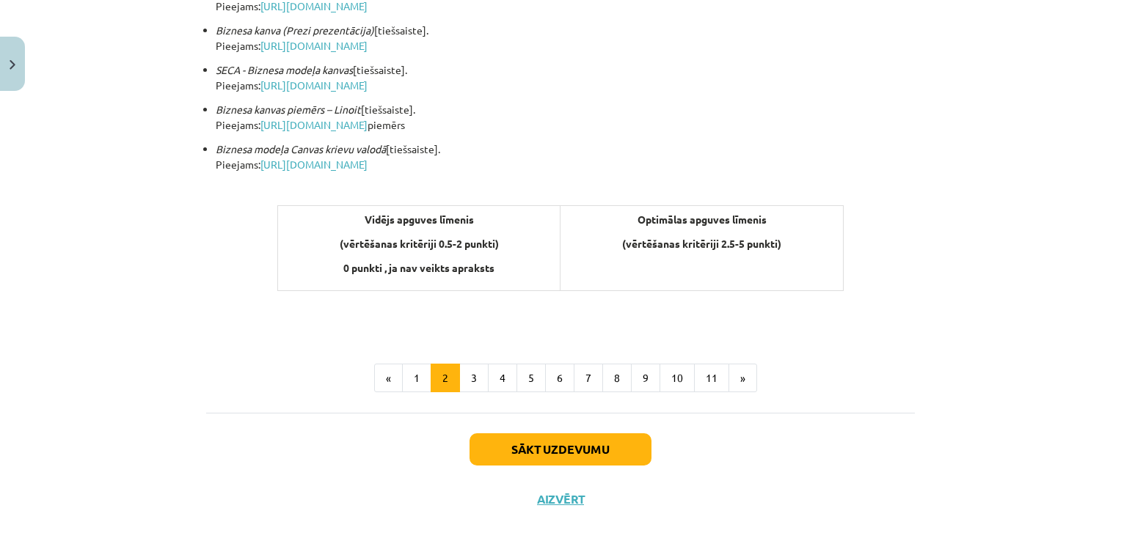
scroll to position [570, 0]
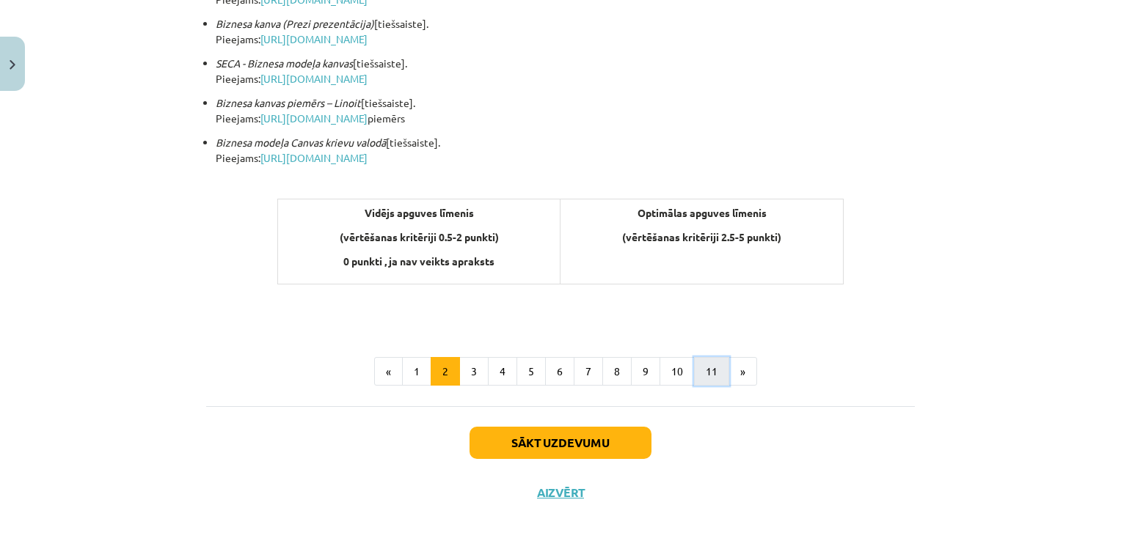
click at [710, 365] on button "11" at bounding box center [711, 371] width 35 height 29
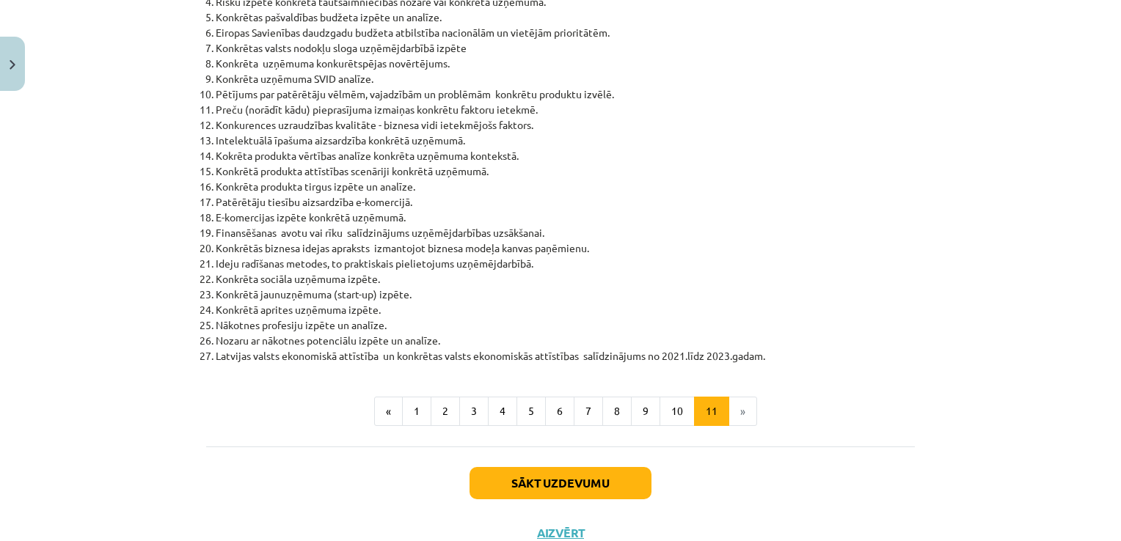
scroll to position [632, 0]
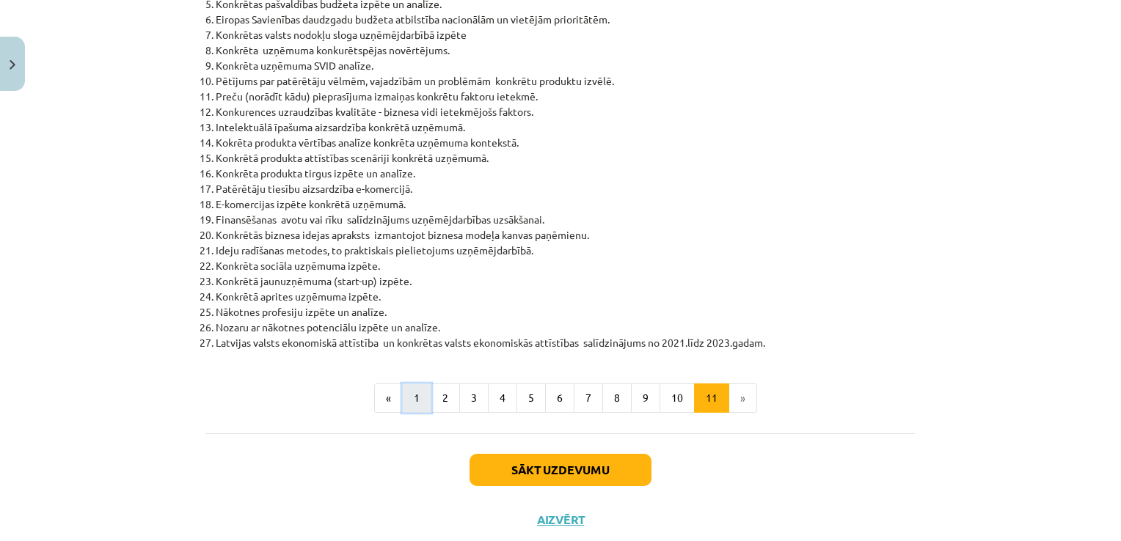
click at [411, 387] on button "1" at bounding box center [416, 398] width 29 height 29
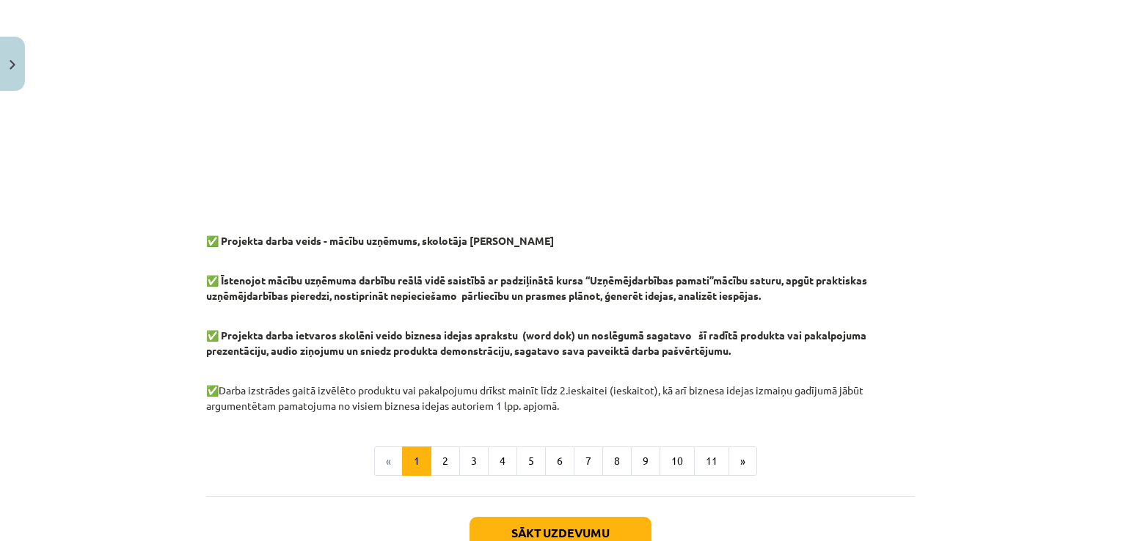
scroll to position [1140, 0]
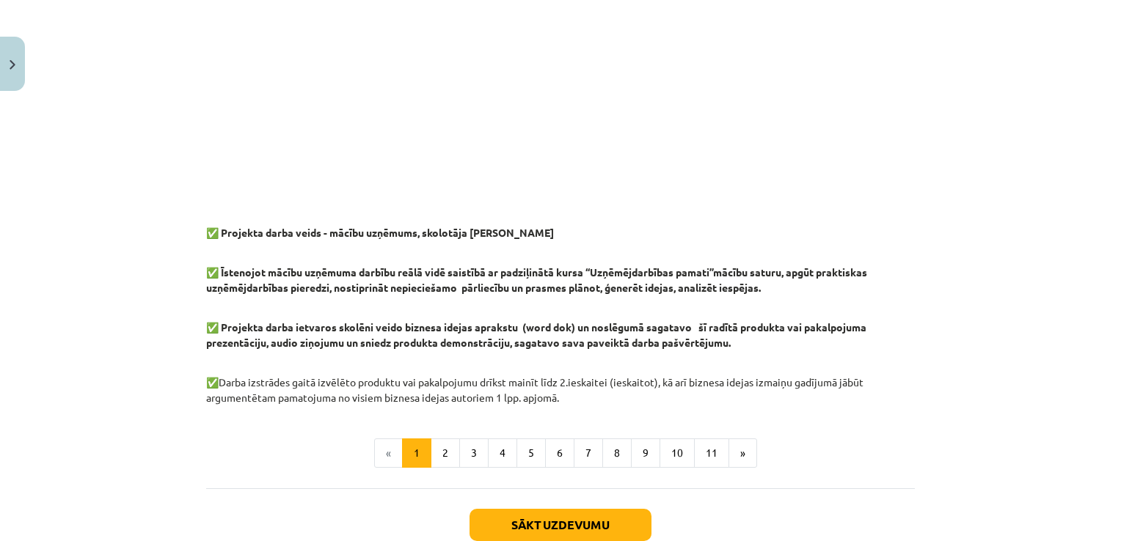
click at [1094, 412] on div "Mācību tēma: Projekta darbs uzņēmējdarbības pamati ii – 12. klases 1. ieskaites…" at bounding box center [560, 270] width 1121 height 541
click at [437, 453] on button "2" at bounding box center [445, 453] width 29 height 29
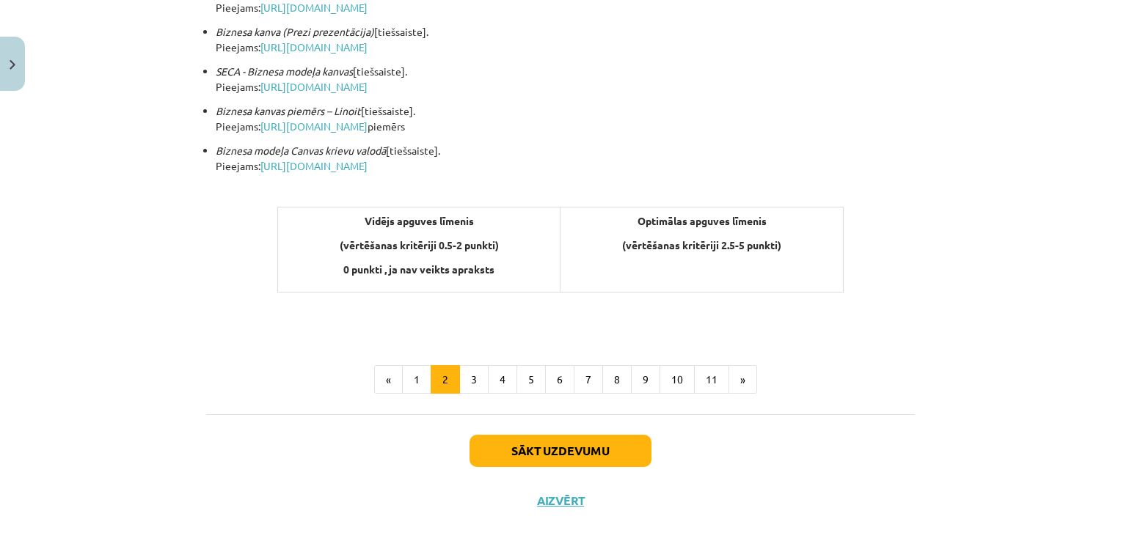
scroll to position [566, 0]
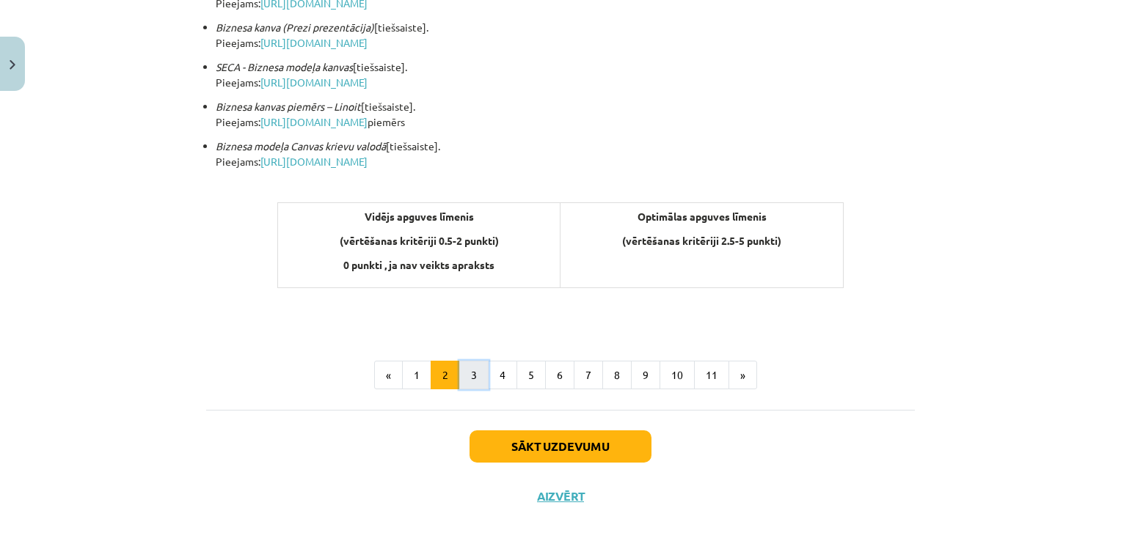
click at [459, 375] on button "3" at bounding box center [473, 375] width 29 height 29
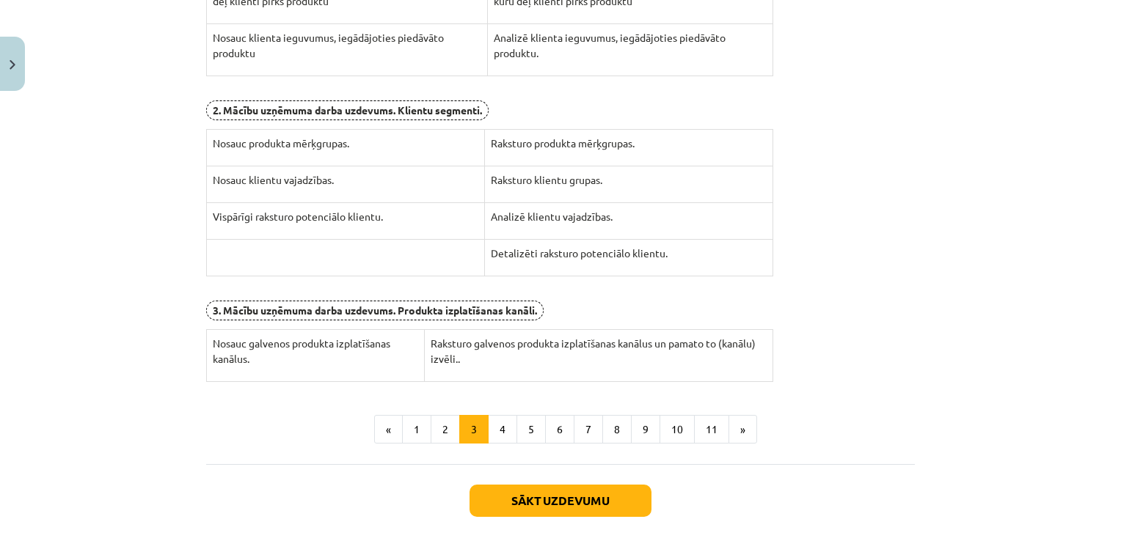
scroll to position [528, 0]
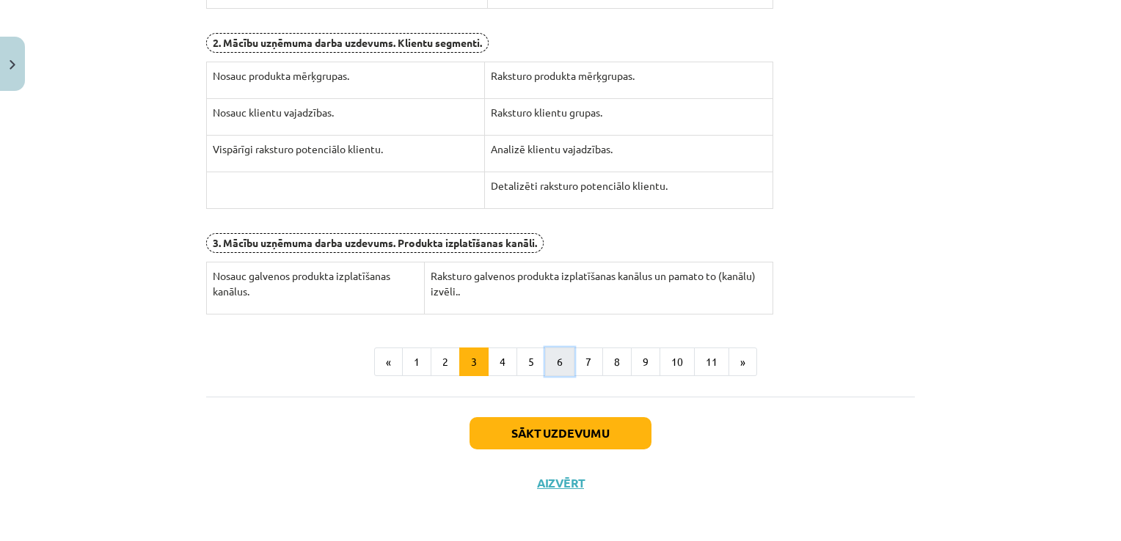
click at [552, 351] on button "6" at bounding box center [559, 362] width 29 height 29
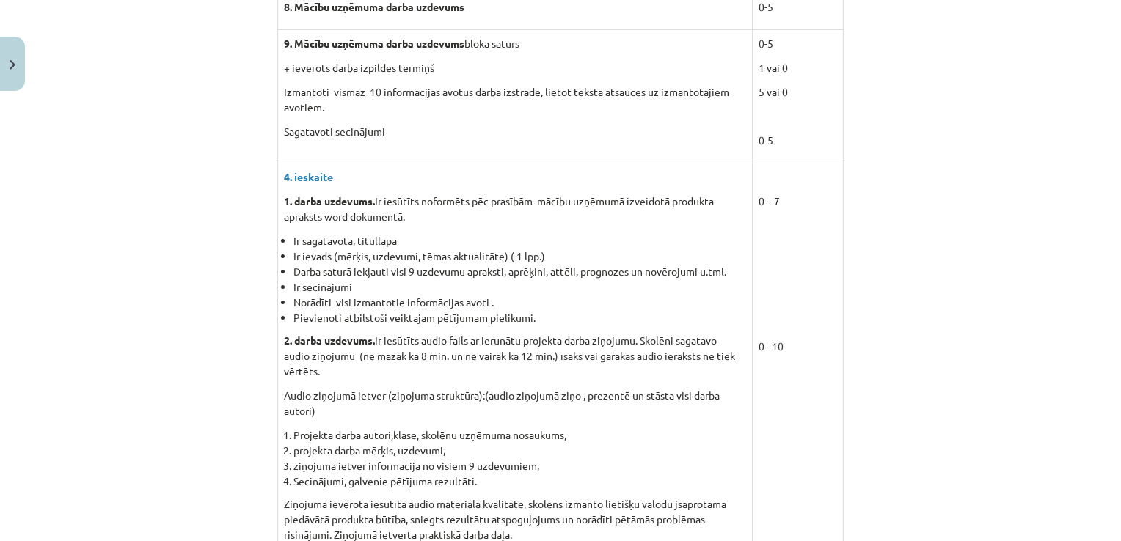
scroll to position [1371, 0]
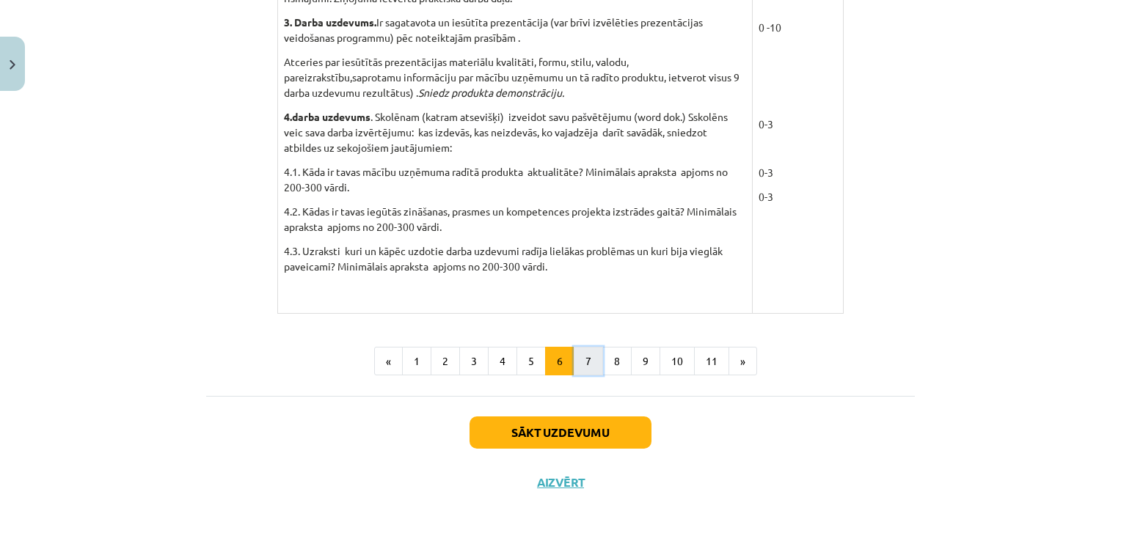
click at [593, 364] on button "7" at bounding box center [588, 361] width 29 height 29
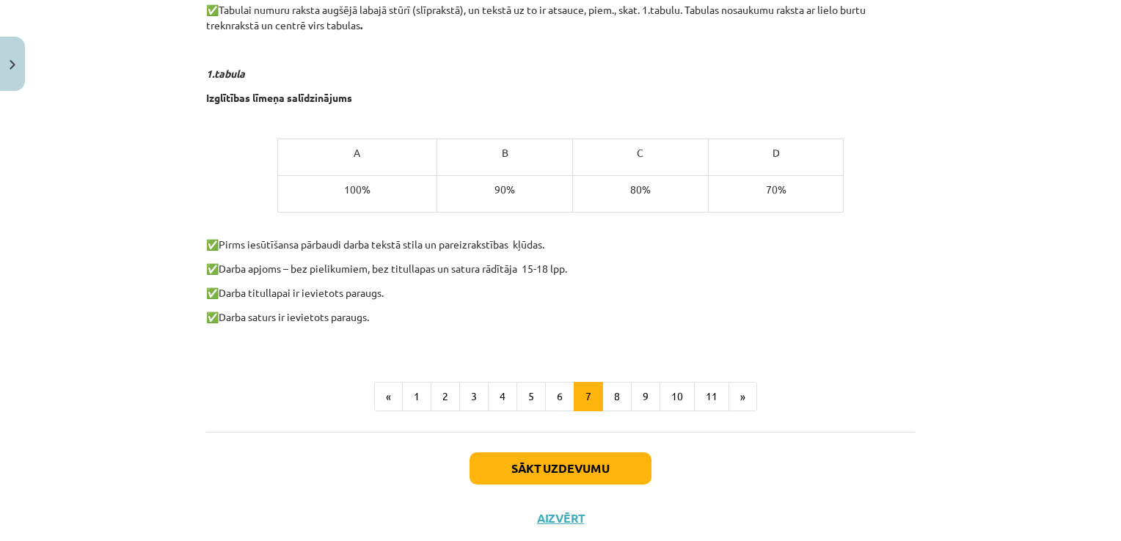
scroll to position [869, 0]
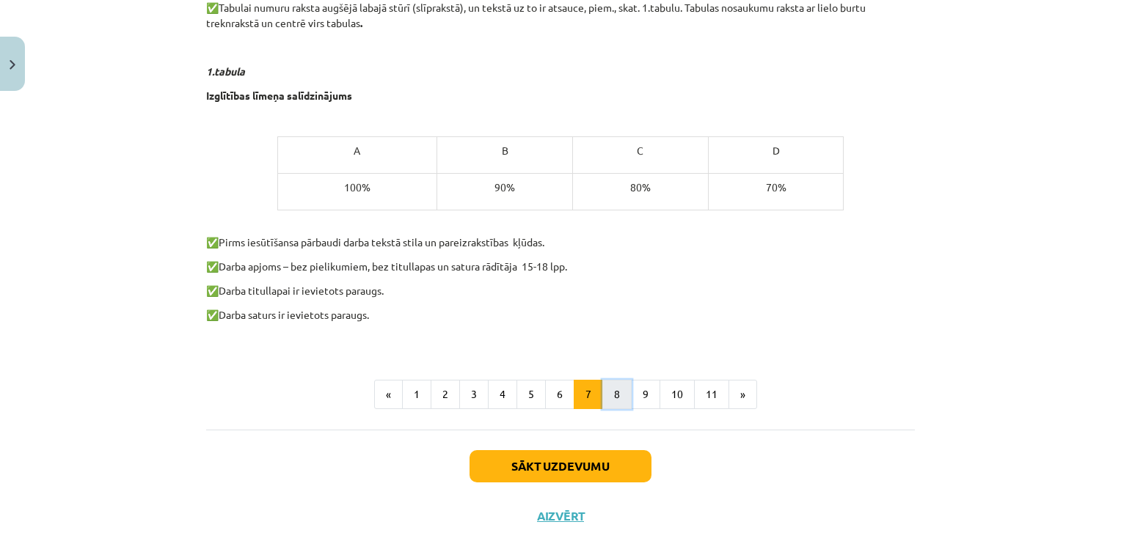
click at [616, 389] on button "8" at bounding box center [616, 394] width 29 height 29
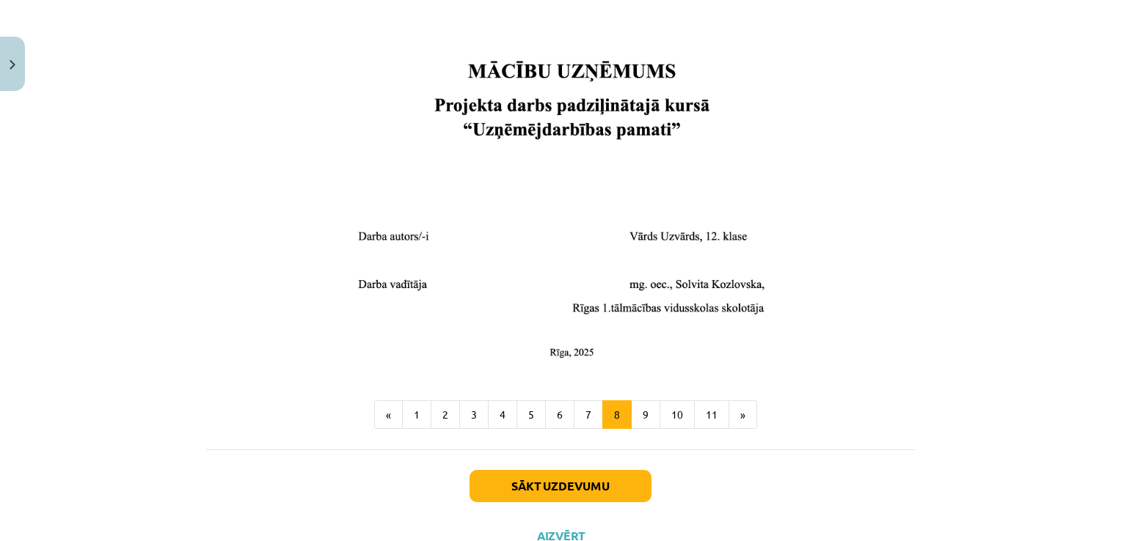
scroll to position [593, 0]
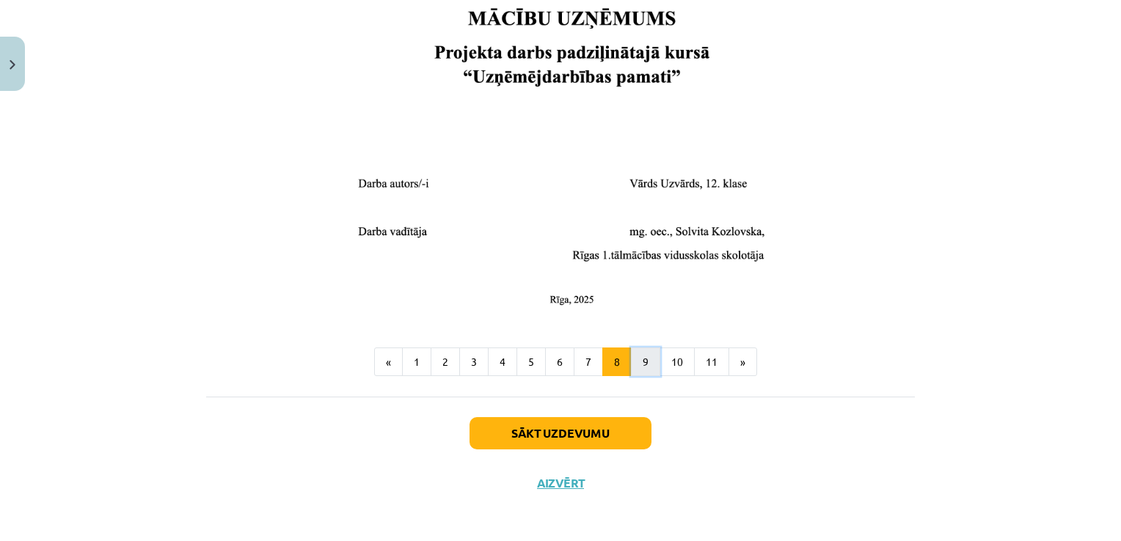
click at [637, 367] on button "9" at bounding box center [645, 362] width 29 height 29
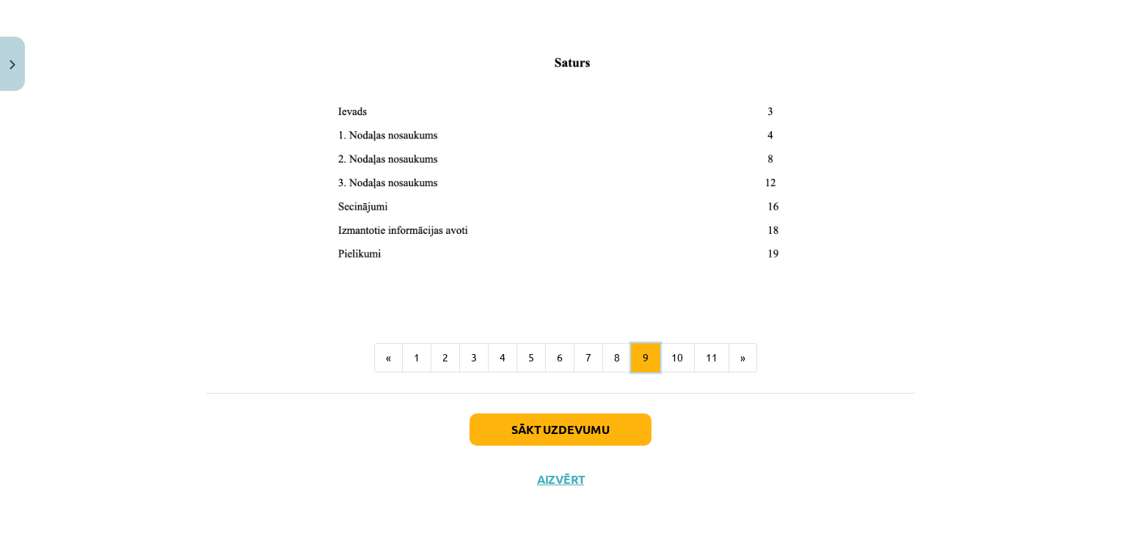
scroll to position [262, 0]
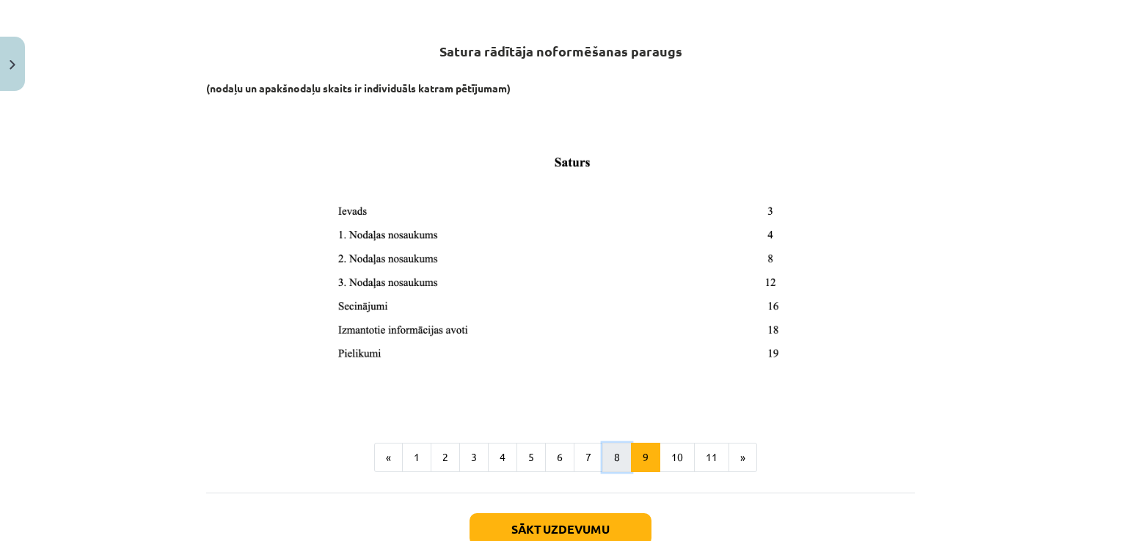
click at [611, 454] on button "8" at bounding box center [616, 457] width 29 height 29
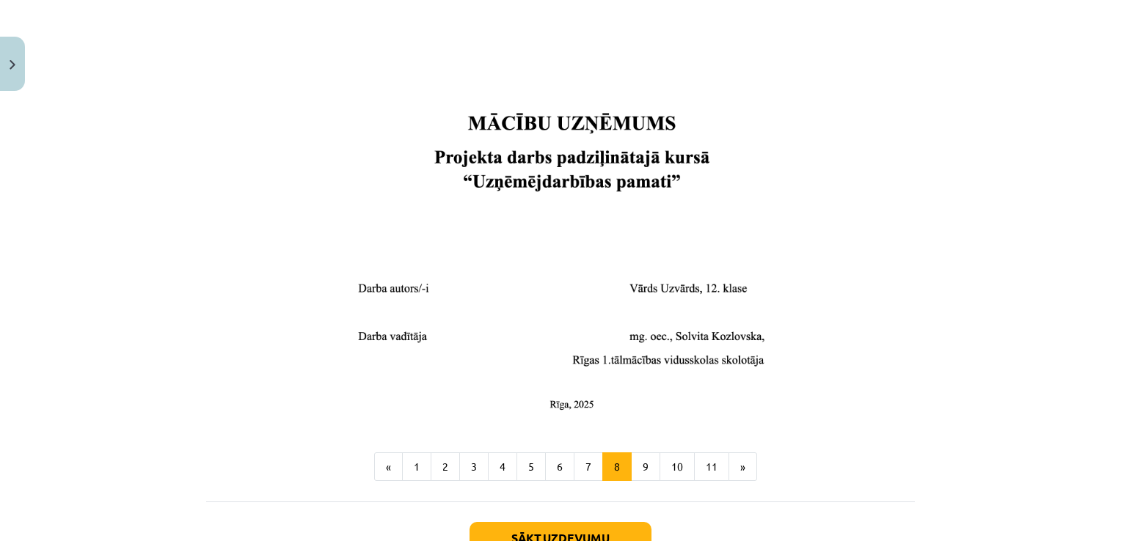
scroll to position [516, 0]
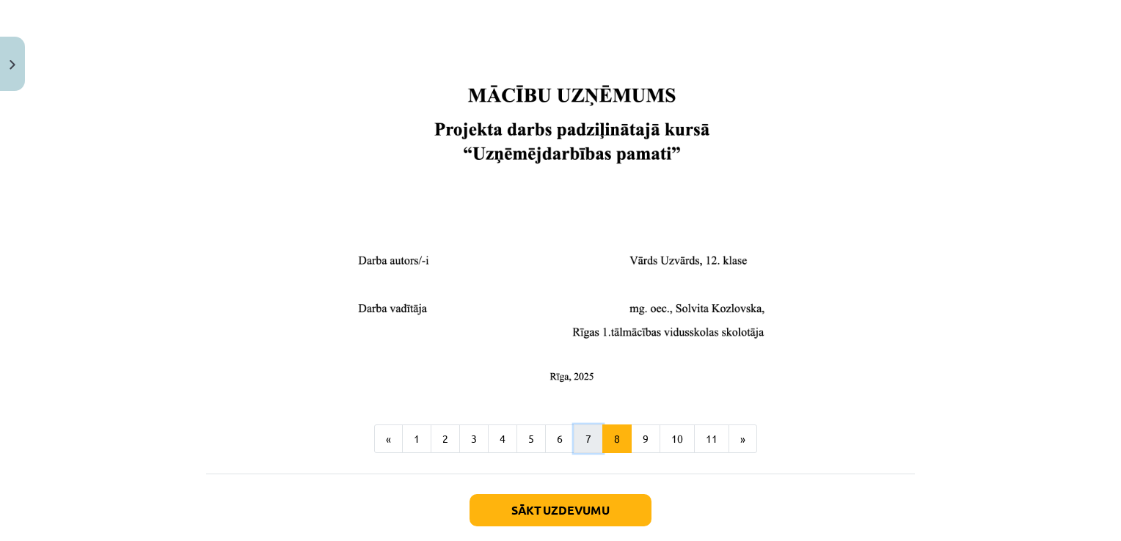
click at [590, 435] on button "7" at bounding box center [588, 439] width 29 height 29
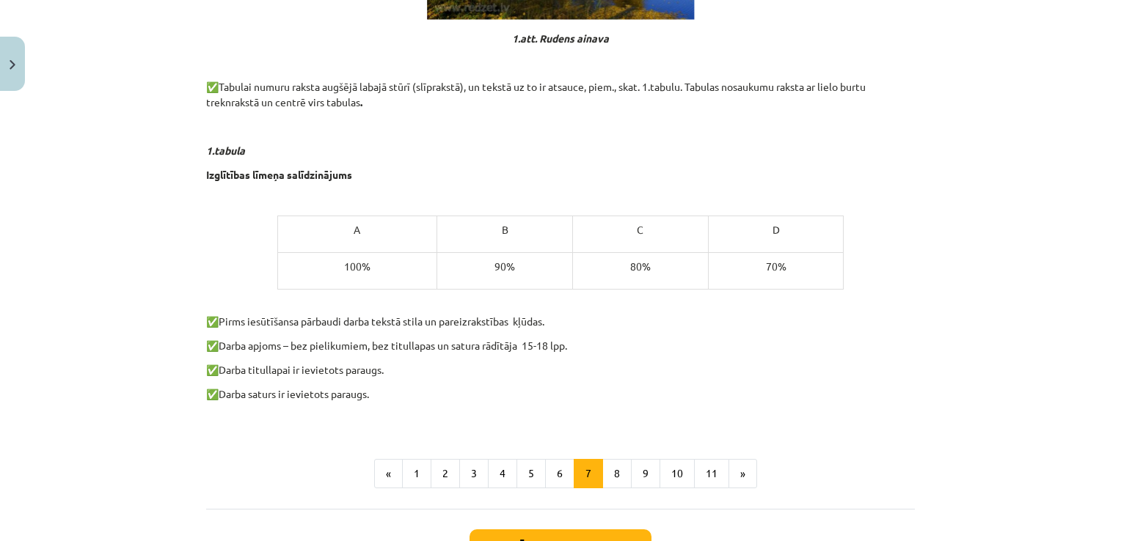
scroll to position [875, 0]
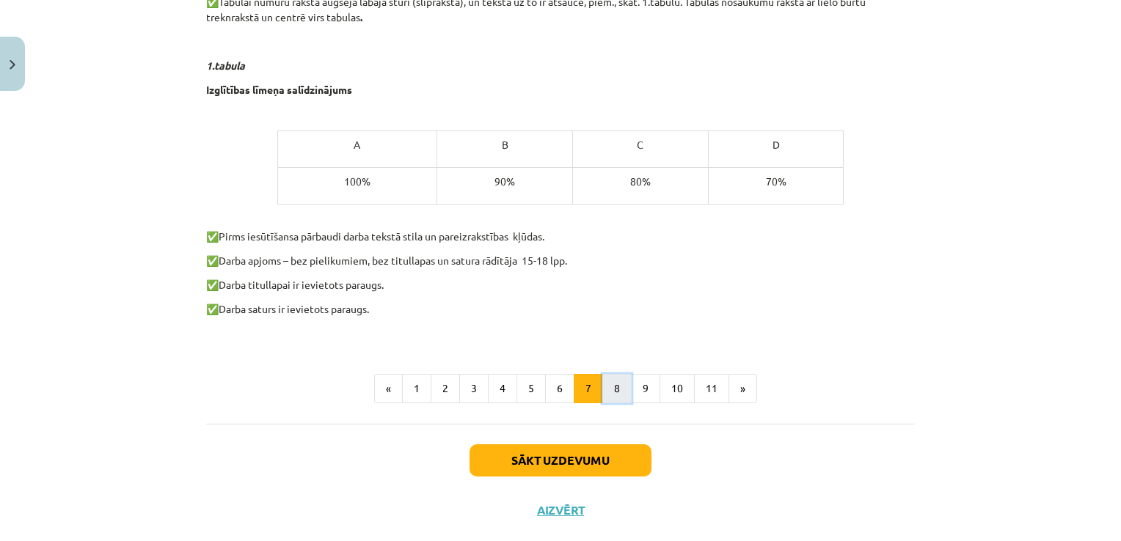
click at [604, 392] on button "8" at bounding box center [616, 388] width 29 height 29
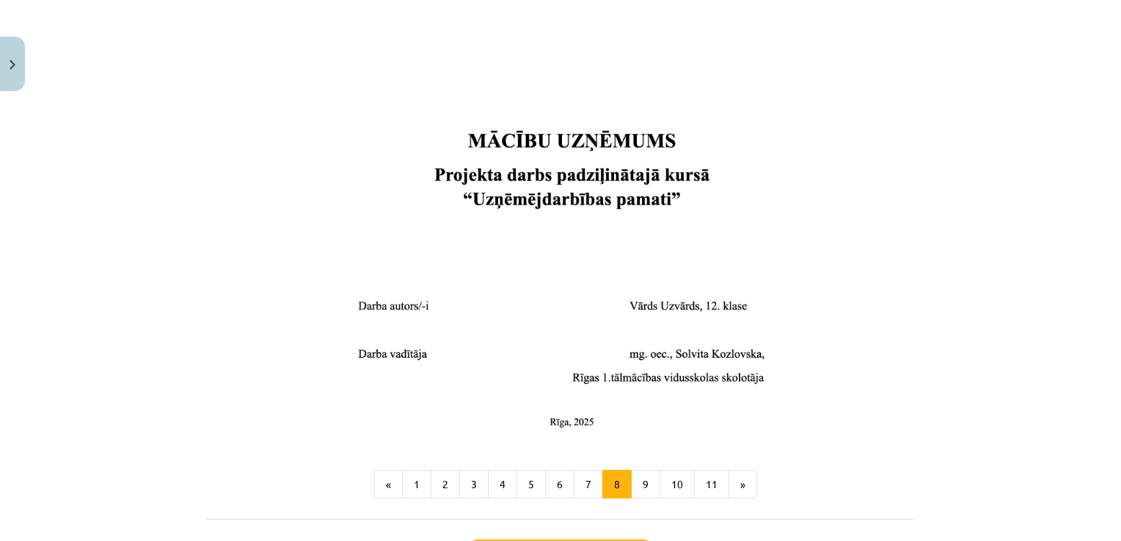
scroll to position [472, 0]
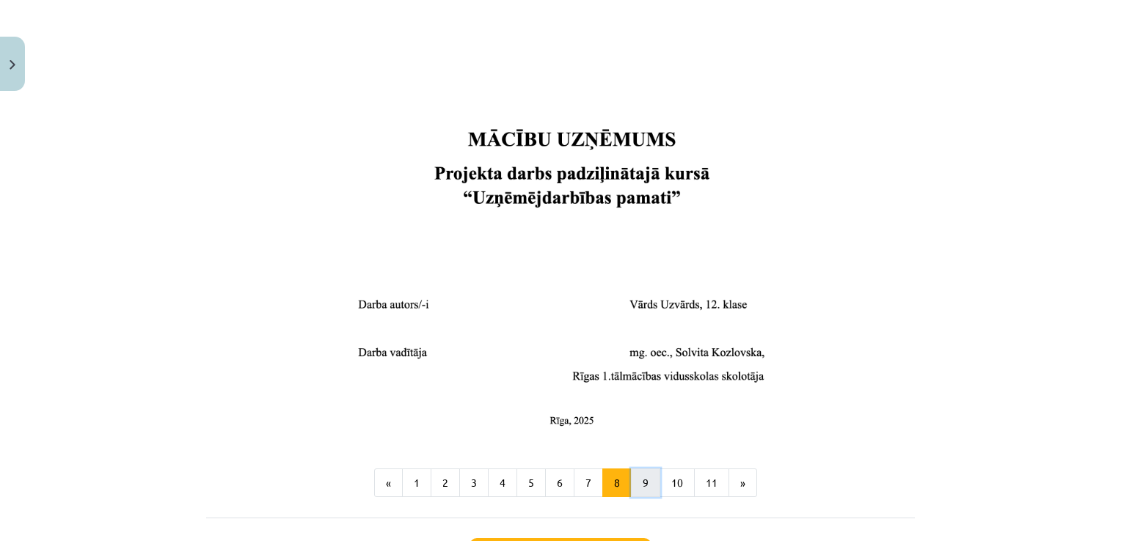
click at [643, 478] on button "9" at bounding box center [645, 483] width 29 height 29
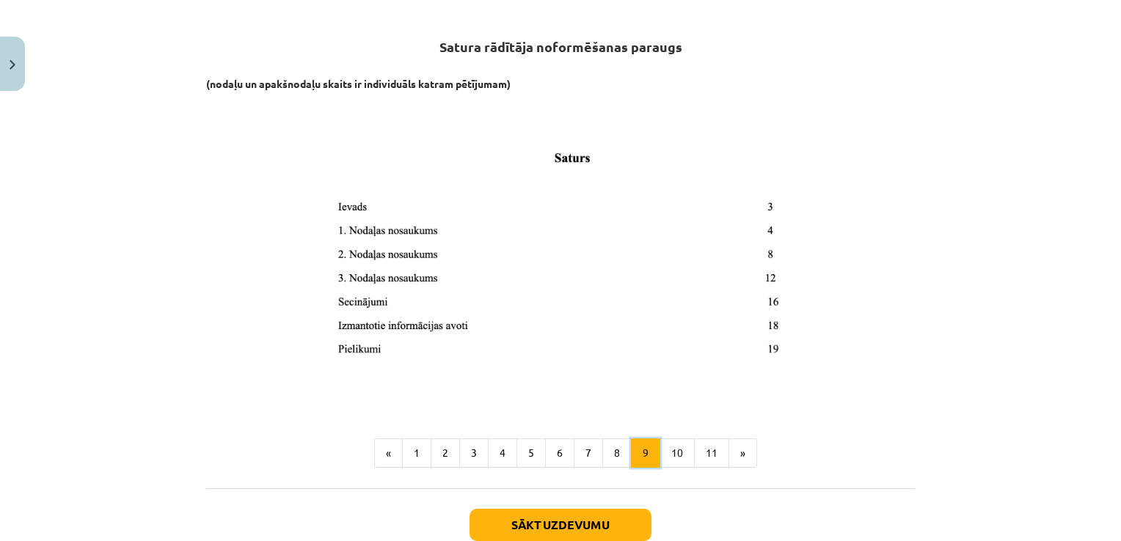
scroll to position [262, 0]
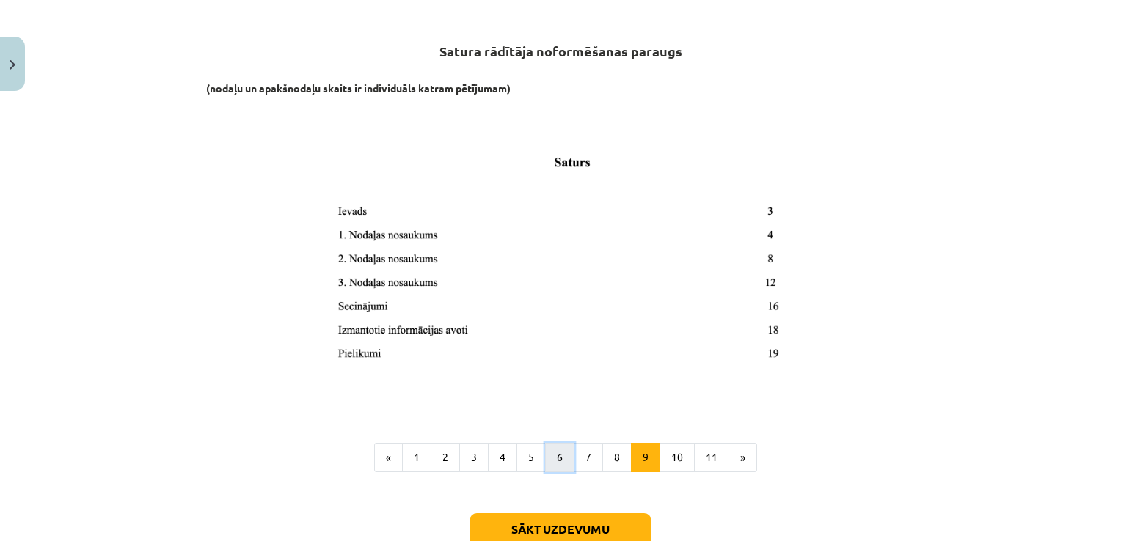
click at [555, 459] on button "6" at bounding box center [559, 457] width 29 height 29
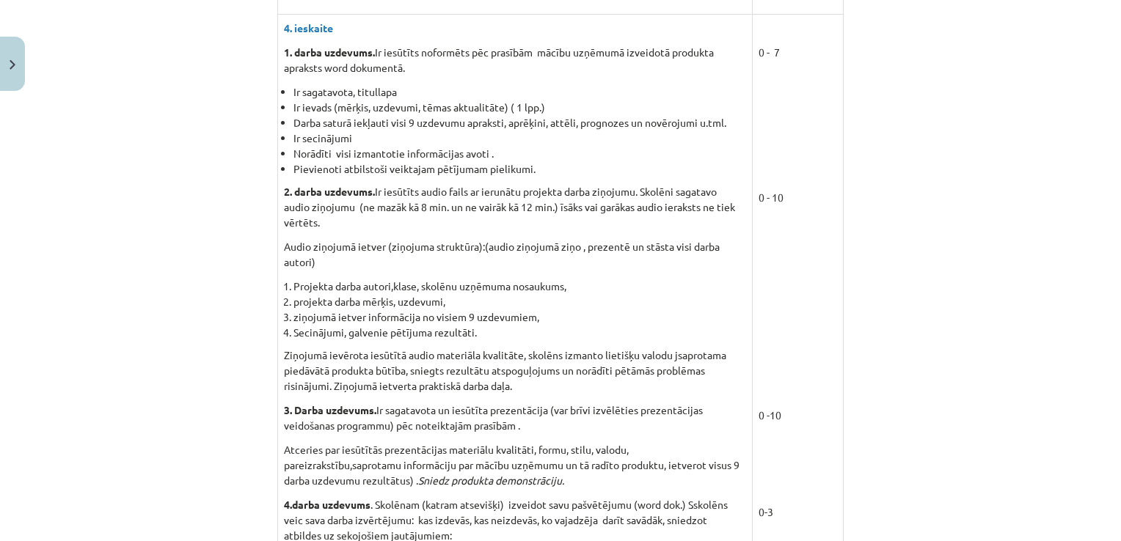
scroll to position [981, 0]
drag, startPoint x: 1104, startPoint y: 310, endPoint x: 1114, endPoint y: 414, distance: 103.9
click at [1109, 414] on div "Mācību tēma: Projekta darbs uzņēmējdarbības pamati ii – 12. klases 1. ieskaites…" at bounding box center [560, 270] width 1121 height 541
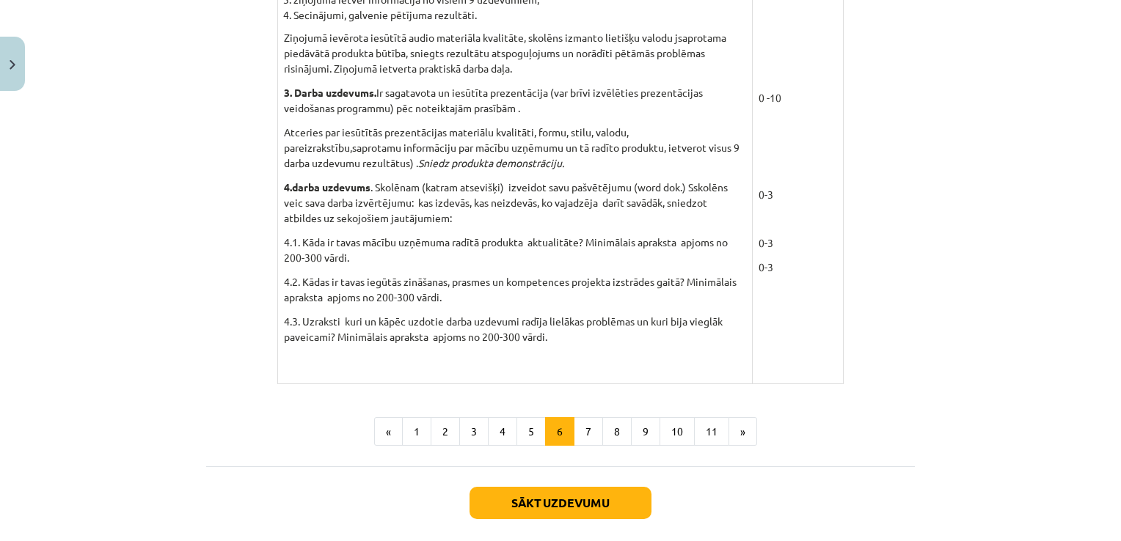
scroll to position [1307, 0]
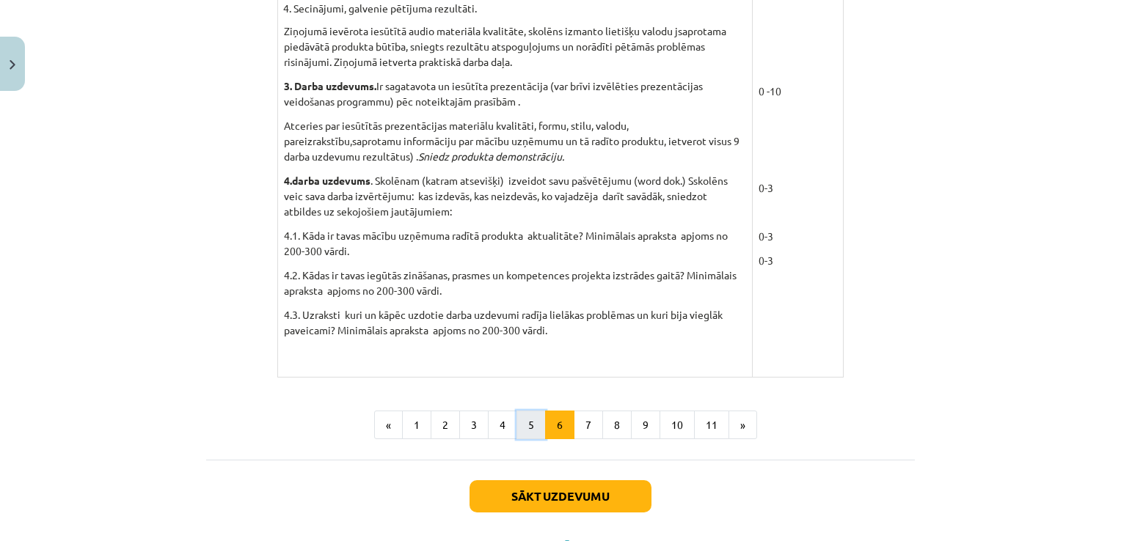
click at [535, 430] on button "5" at bounding box center [531, 425] width 29 height 29
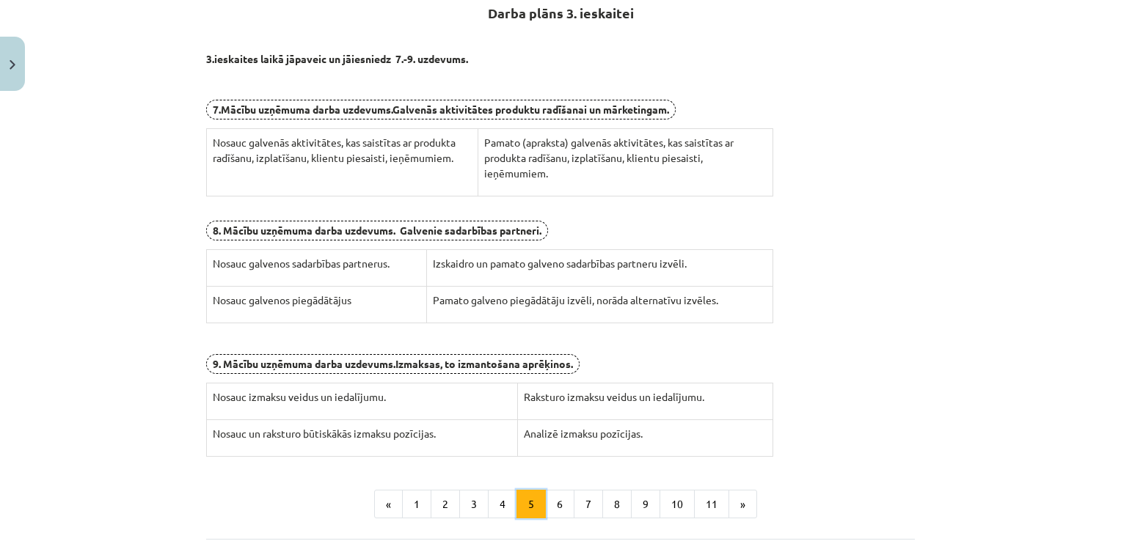
scroll to position [262, 0]
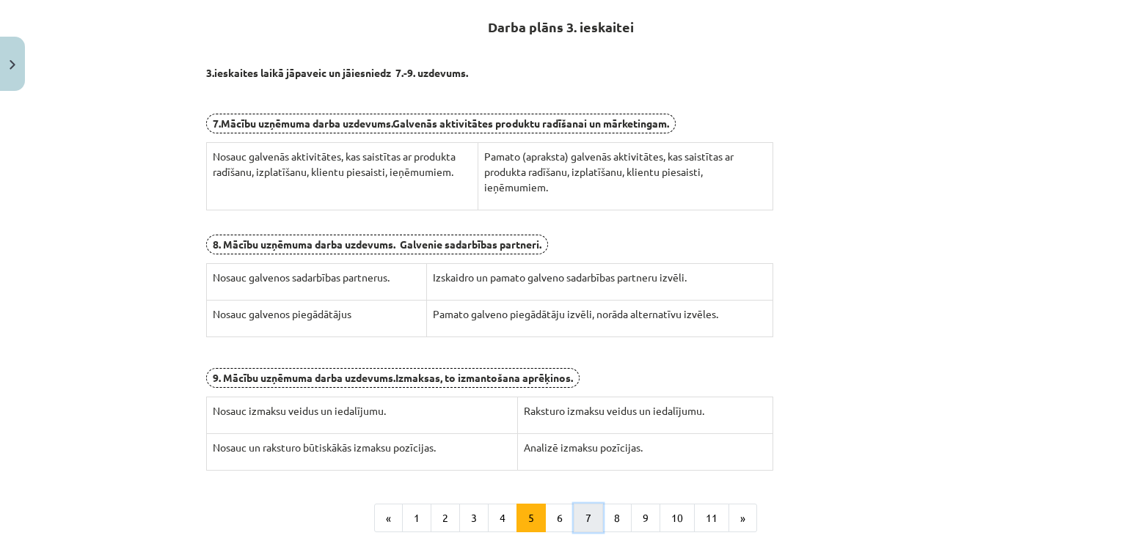
click at [583, 506] on button "7" at bounding box center [588, 518] width 29 height 29
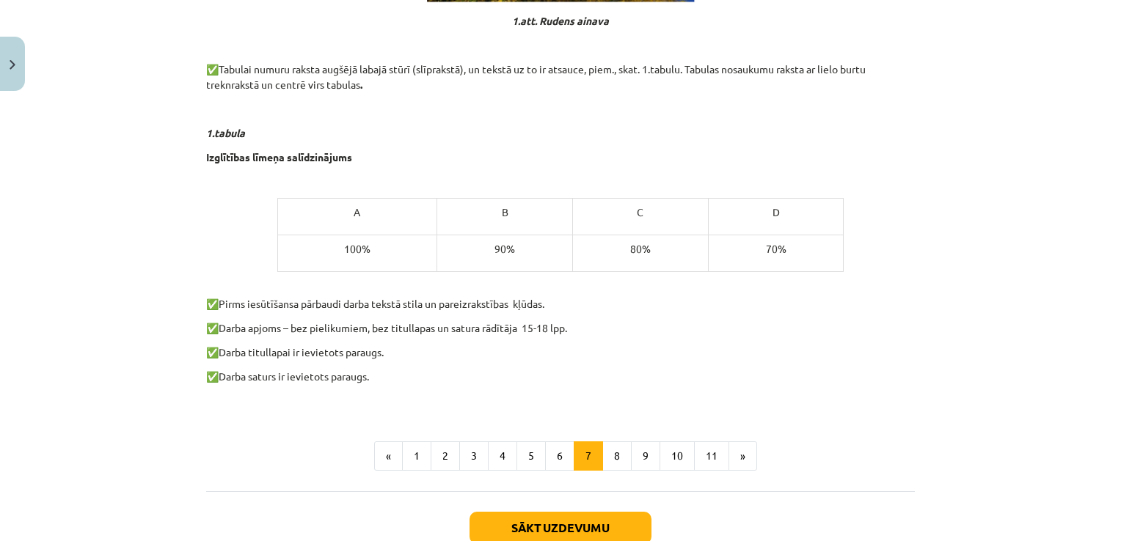
scroll to position [819, 0]
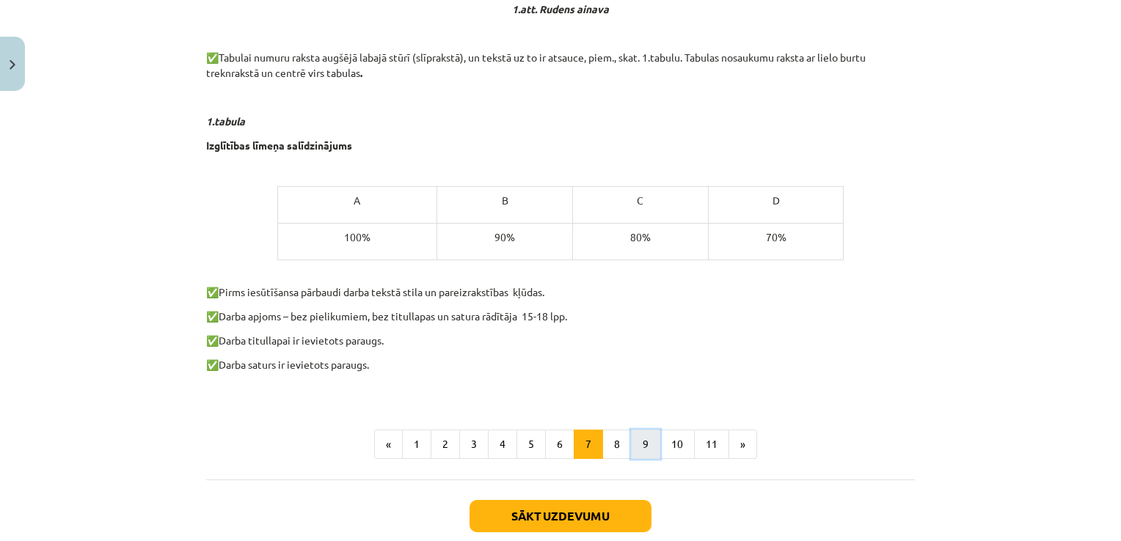
click at [640, 445] on button "9" at bounding box center [645, 444] width 29 height 29
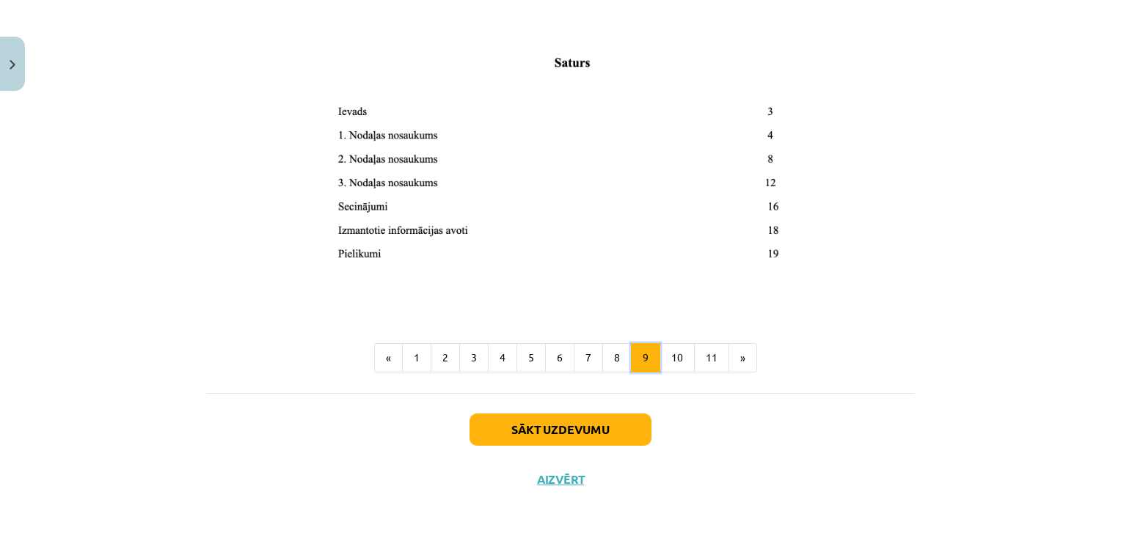
scroll to position [262, 0]
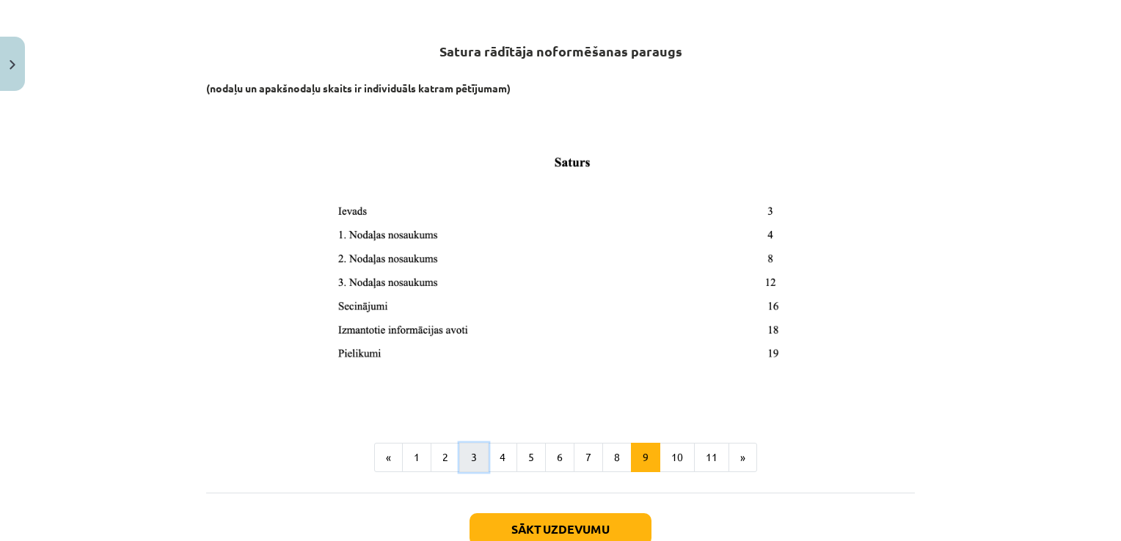
click at [478, 456] on button "3" at bounding box center [473, 457] width 29 height 29
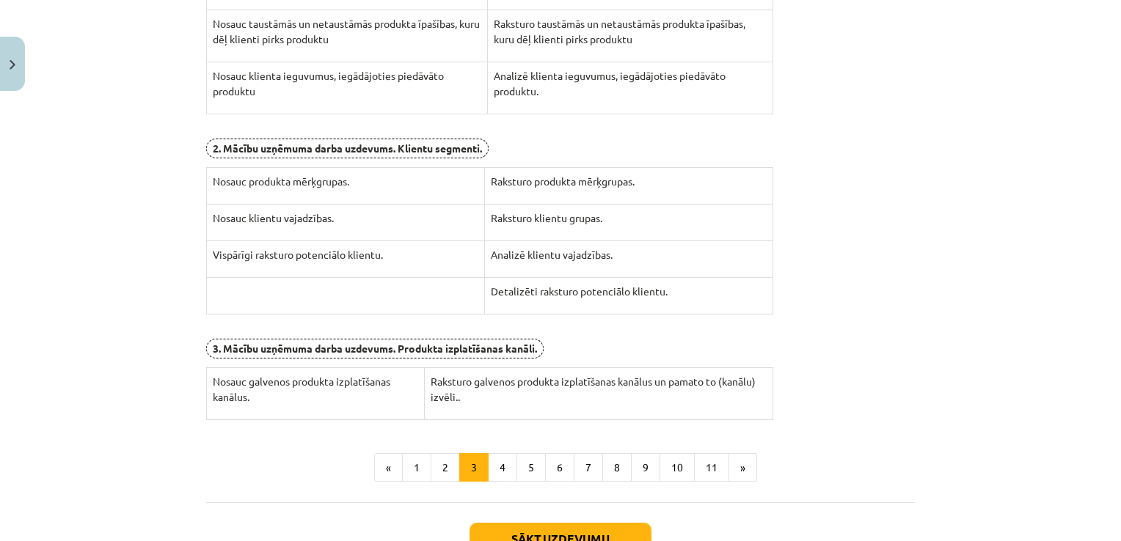
scroll to position [428, 0]
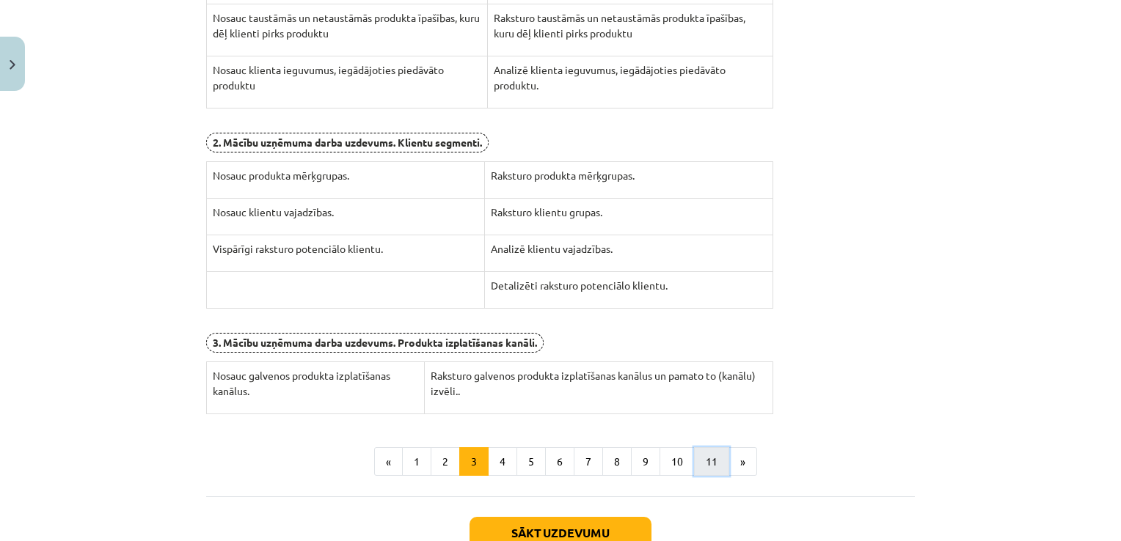
click at [716, 451] on button "11" at bounding box center [711, 462] width 35 height 29
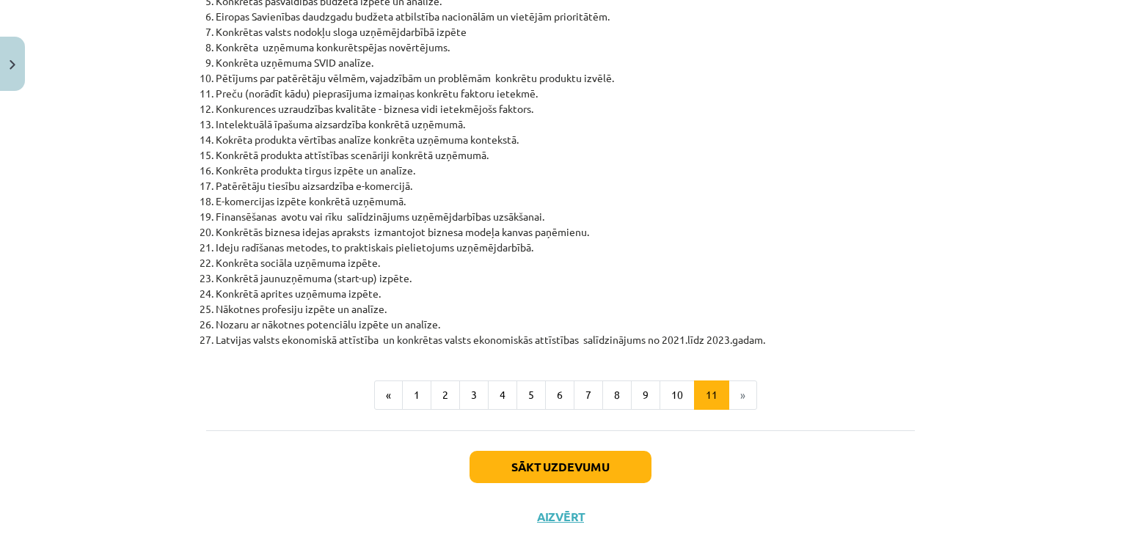
scroll to position [671, 0]
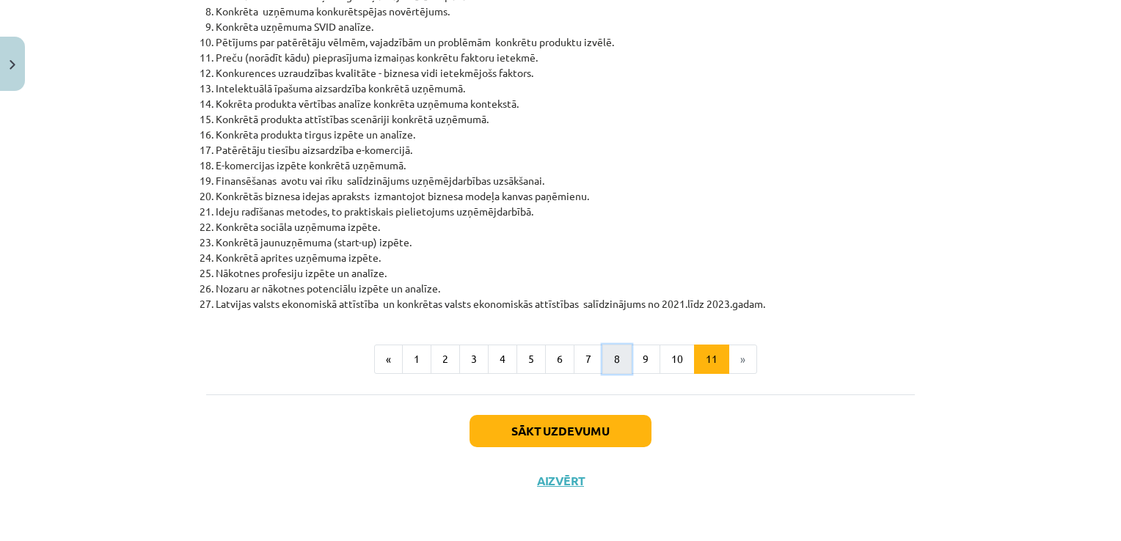
click at [604, 358] on button "8" at bounding box center [616, 359] width 29 height 29
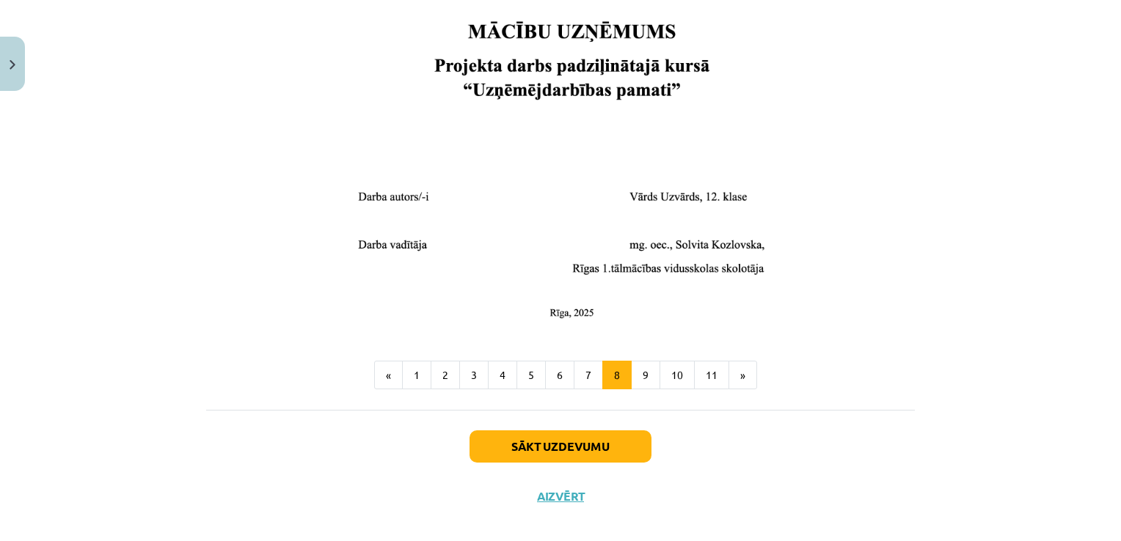
scroll to position [596, 0]
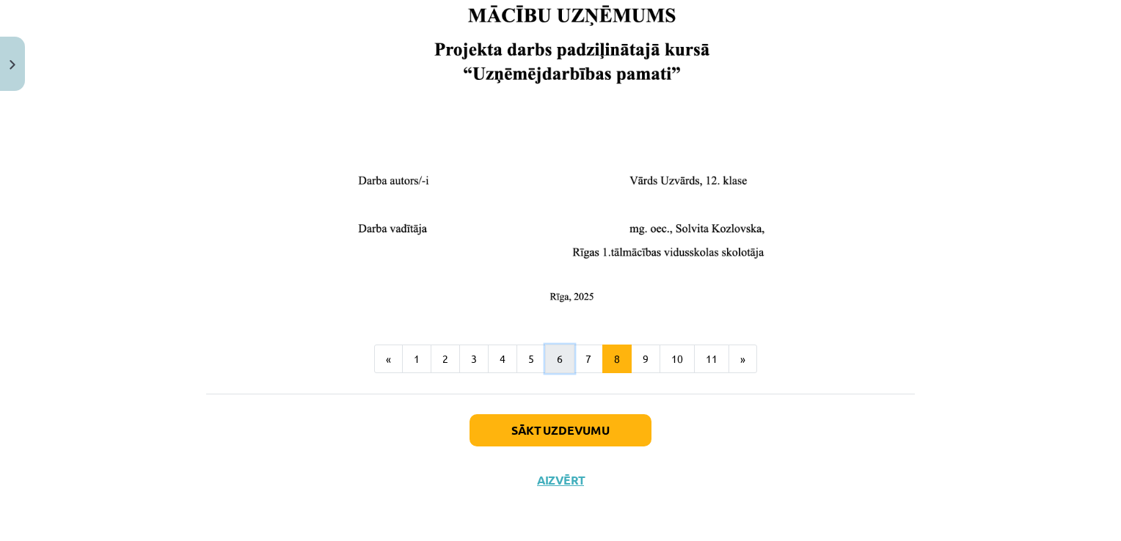
click at [561, 356] on button "6" at bounding box center [559, 359] width 29 height 29
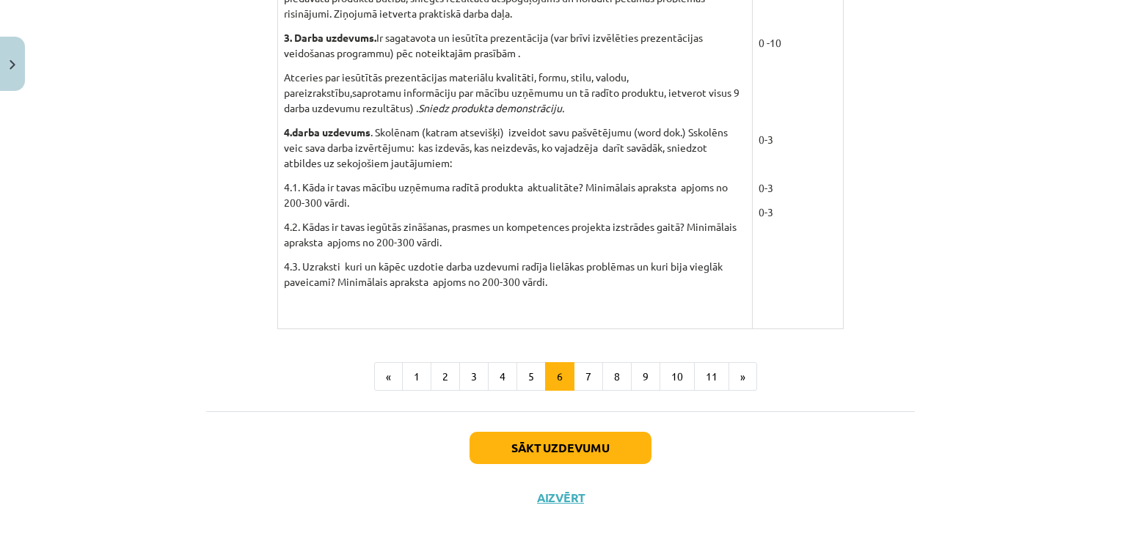
scroll to position [1362, 0]
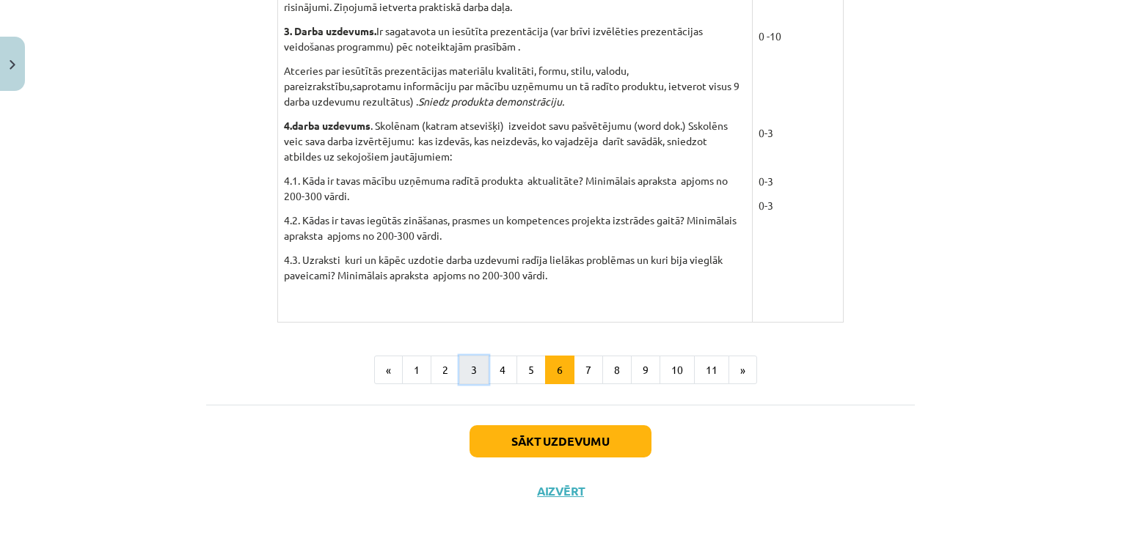
click at [475, 369] on button "3" at bounding box center [473, 370] width 29 height 29
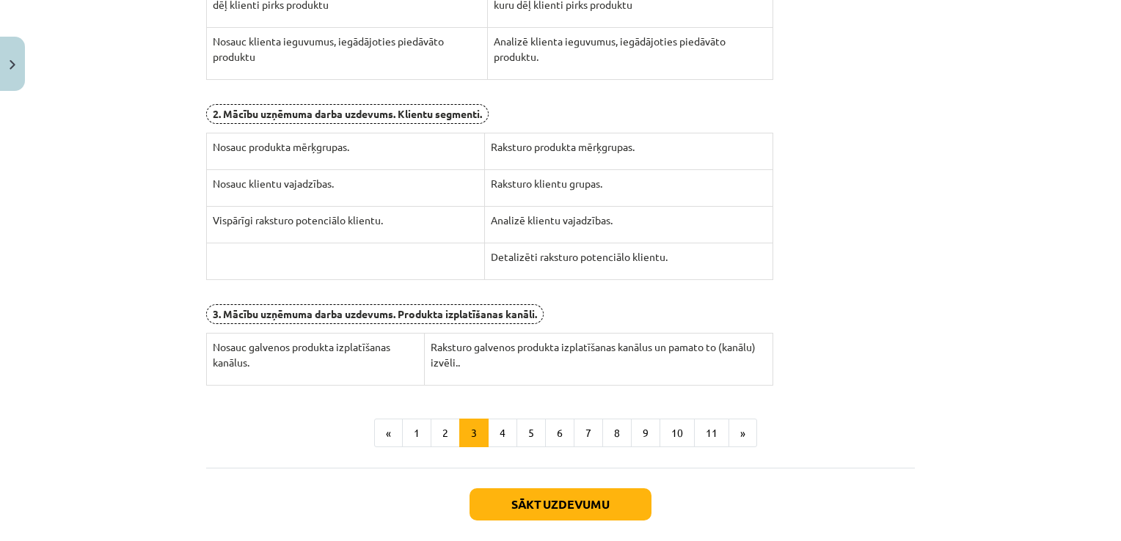
scroll to position [464, 0]
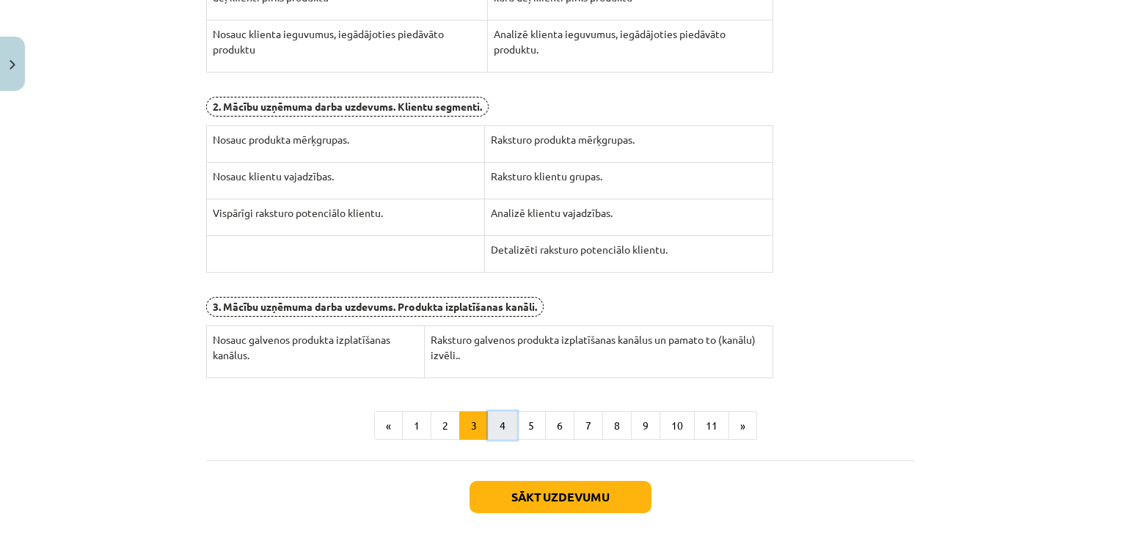
click at [493, 412] on button "4" at bounding box center [502, 426] width 29 height 29
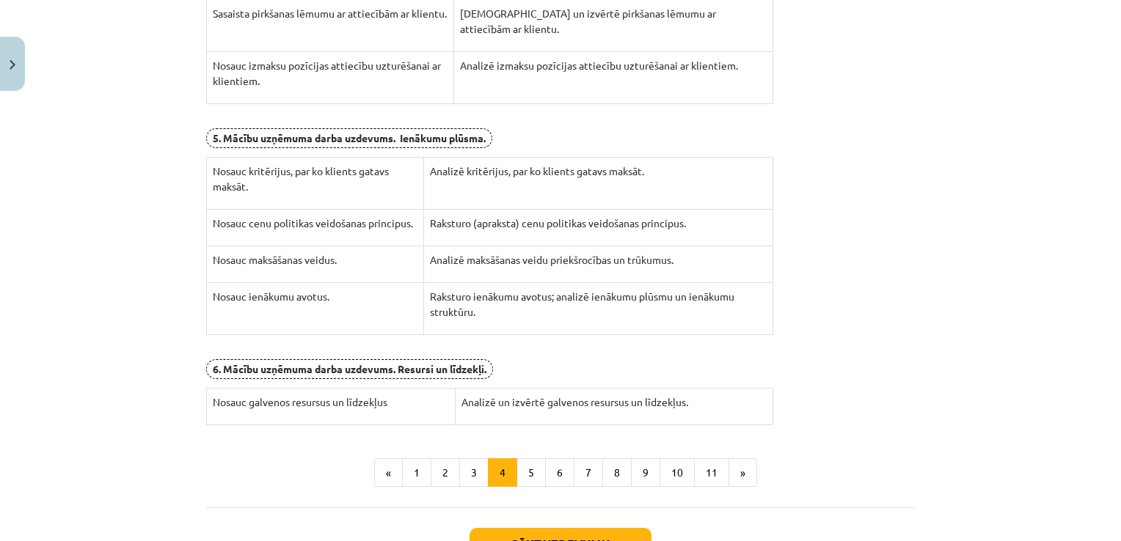
scroll to position [470, 0]
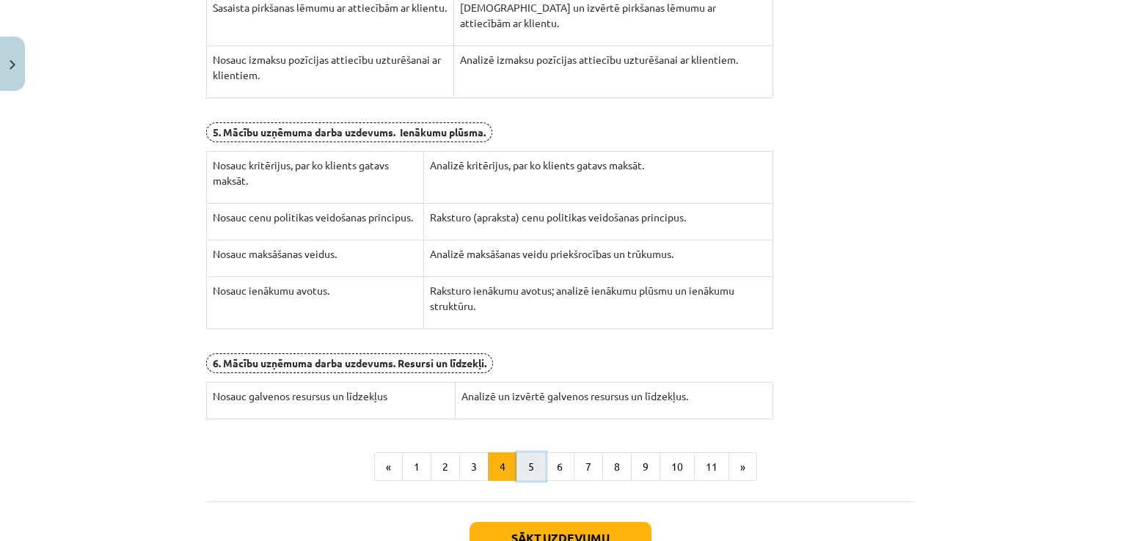
click at [533, 459] on button "5" at bounding box center [531, 467] width 29 height 29
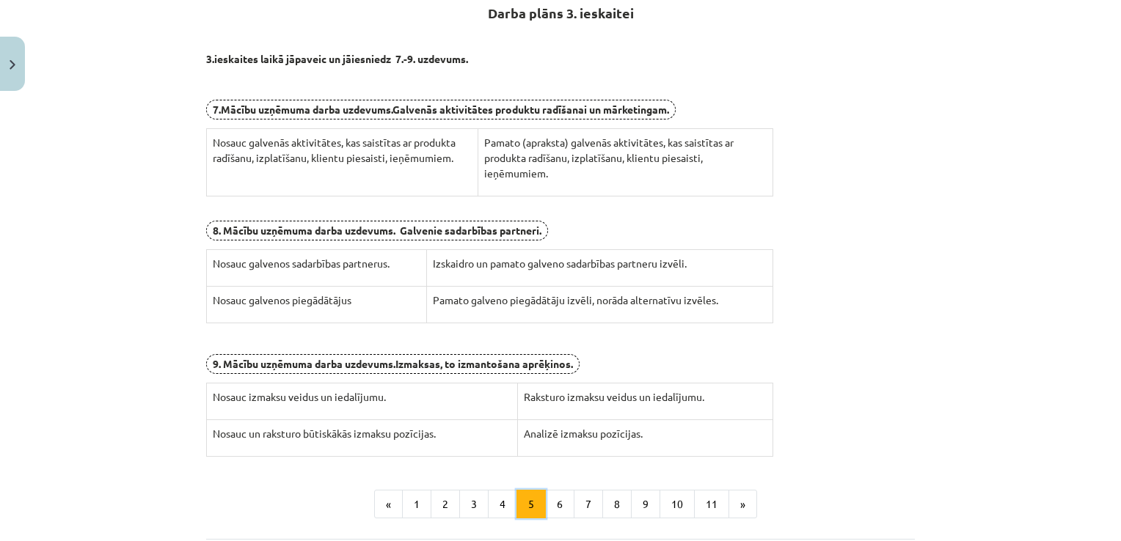
scroll to position [262, 0]
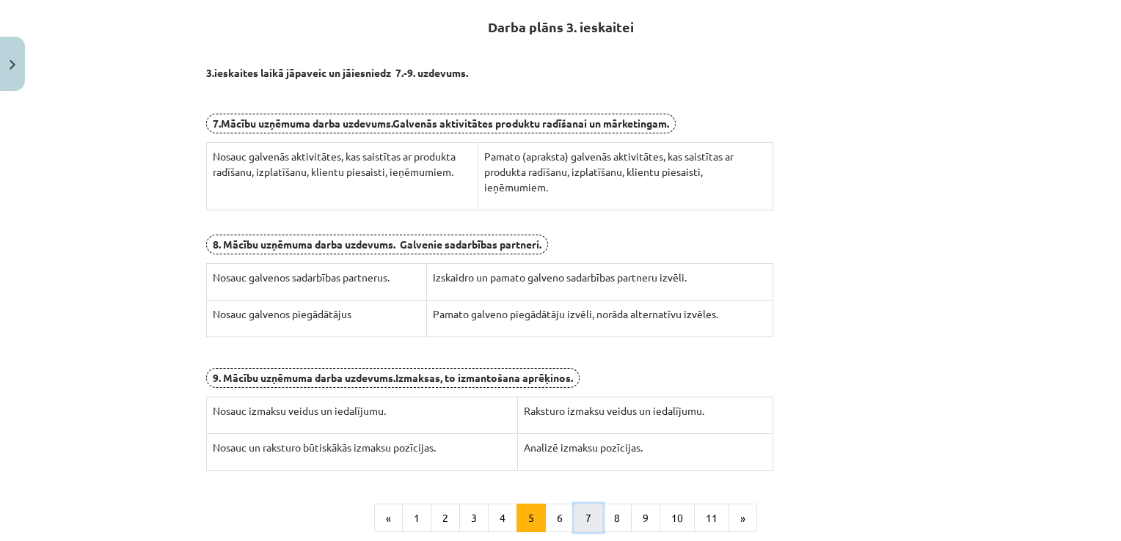
click at [590, 512] on button "7" at bounding box center [588, 518] width 29 height 29
